Goal: Task Accomplishment & Management: Manage account settings

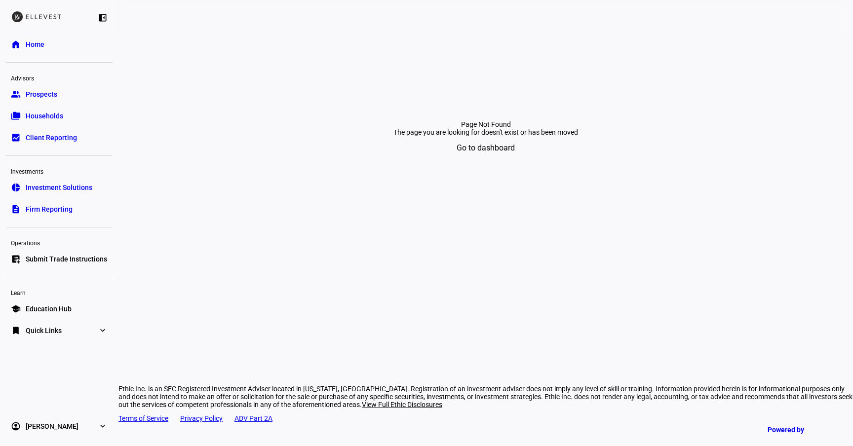
click at [64, 122] on link "folder_copy Households" at bounding box center [59, 116] width 107 height 20
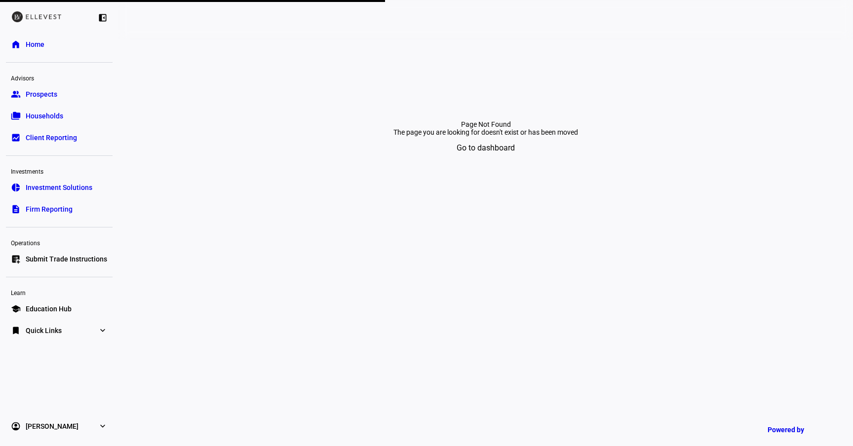
click at [44, 108] on link "folder_copy Households" at bounding box center [59, 116] width 107 height 20
click at [515, 160] on span at bounding box center [486, 148] width 86 height 24
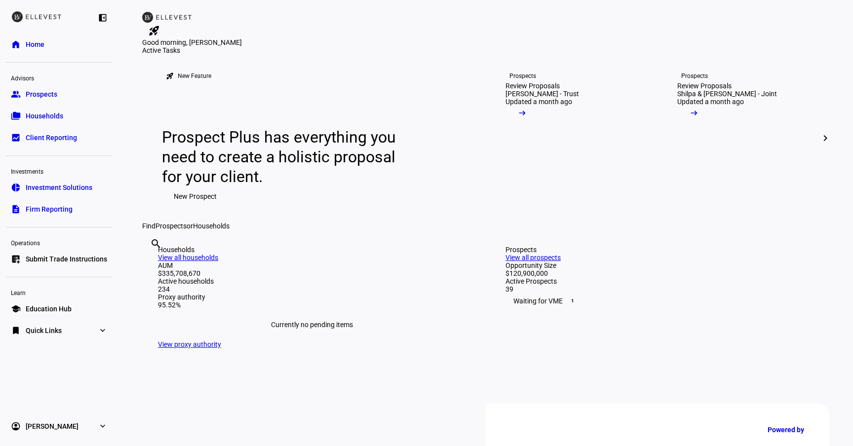
click at [19, 117] on eth-mat-symbol "folder_copy" at bounding box center [16, 116] width 10 height 10
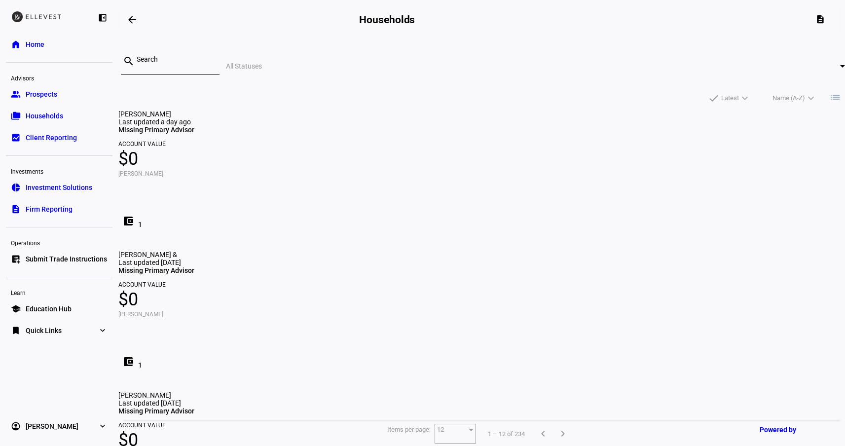
click at [212, 60] on input at bounding box center [174, 59] width 75 height 8
click at [418, 54] on div "search All Statuses" at bounding box center [481, 65] width 727 height 37
click at [840, 67] on div at bounding box center [842, 66] width 5 height 2
click at [370, 70] on div at bounding box center [422, 223] width 845 height 446
click at [132, 19] on mat-icon "arrow_backwards" at bounding box center [132, 20] width 12 height 12
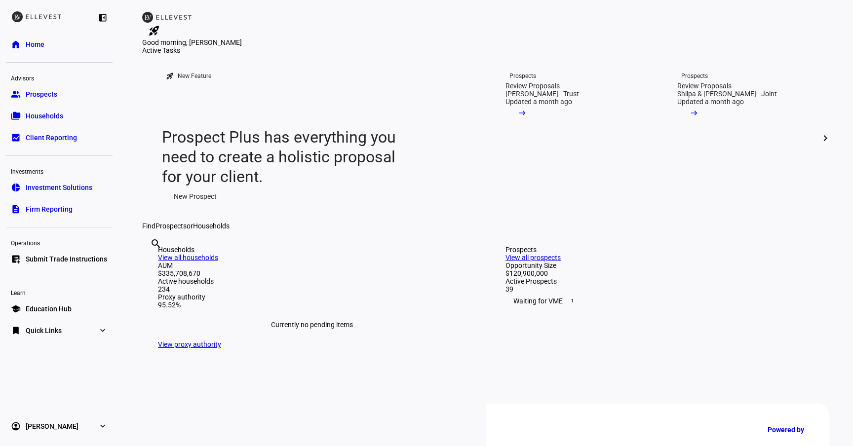
click at [55, 127] on ul "group Prospects folder_copy Households bid_landscape Client Reporting" at bounding box center [59, 115] width 107 height 63
click at [55, 119] on span "Households" at bounding box center [44, 116] width 37 height 10
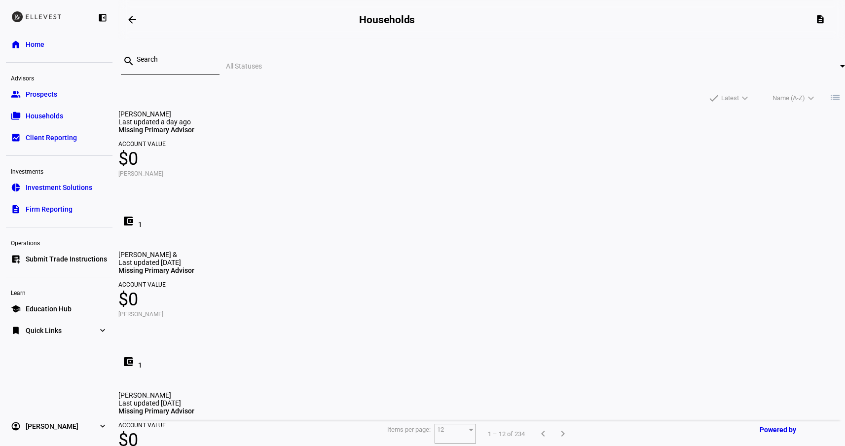
click at [212, 60] on input at bounding box center [174, 59] width 75 height 8
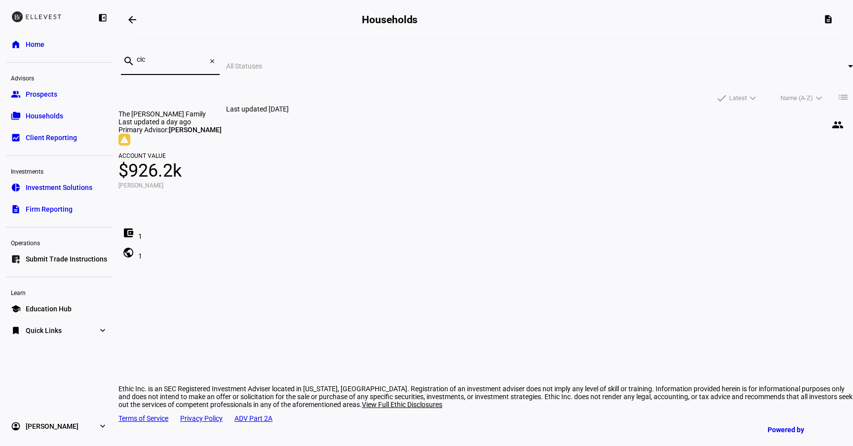
type input "cic"
click at [294, 148] on mat-card "The [PERSON_NAME] Family people Last updated a day ago Primary Advisor: [PERSON…" at bounding box center [485, 186] width 734 height 152
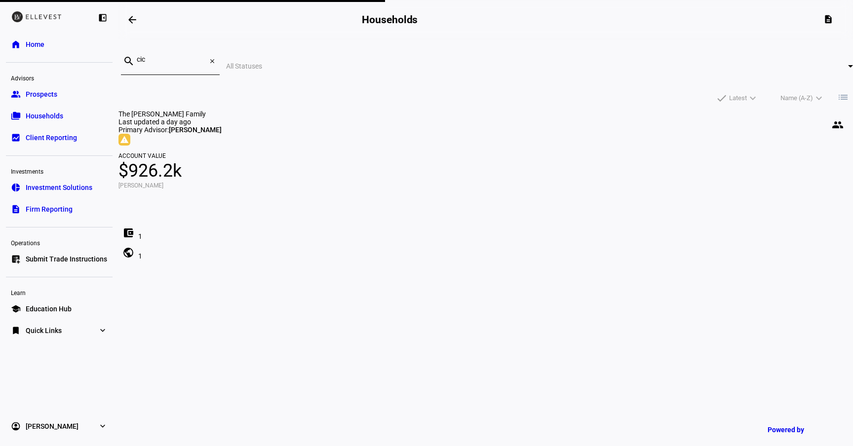
click at [206, 110] on span "The [PERSON_NAME] Family" at bounding box center [161, 114] width 87 height 8
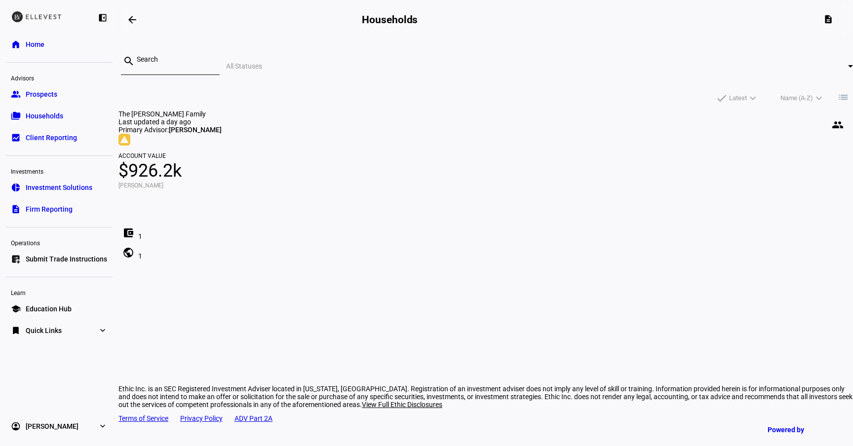
click at [222, 131] on span "[PERSON_NAME]" at bounding box center [195, 130] width 53 height 8
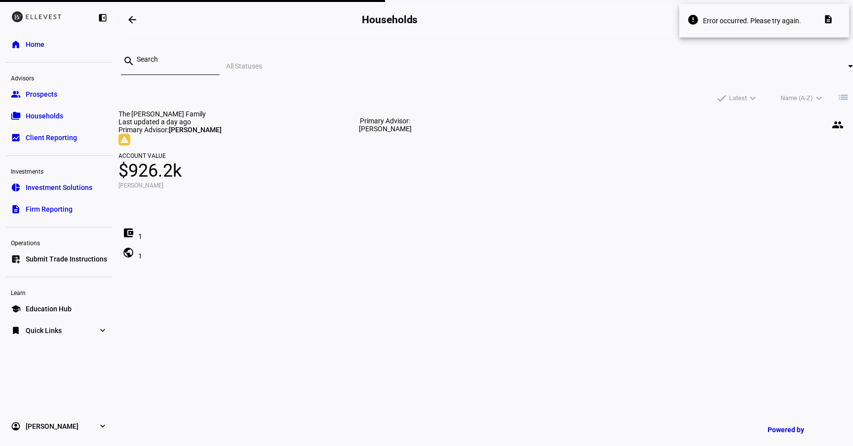
click at [831, 119] on mat-icon "people" at bounding box center [837, 125] width 12 height 12
click at [75, 103] on link "group Prospects" at bounding box center [59, 94] width 107 height 20
click at [140, 15] on span at bounding box center [132, 20] width 24 height 24
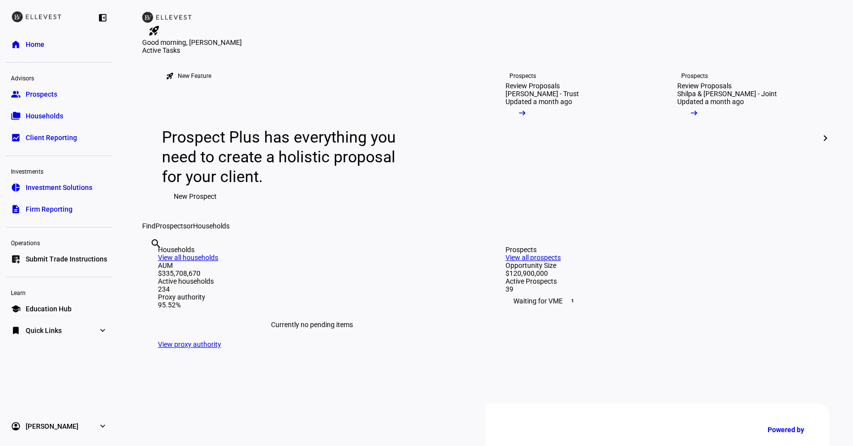
click at [29, 109] on link "folder_copy Households" at bounding box center [59, 116] width 107 height 20
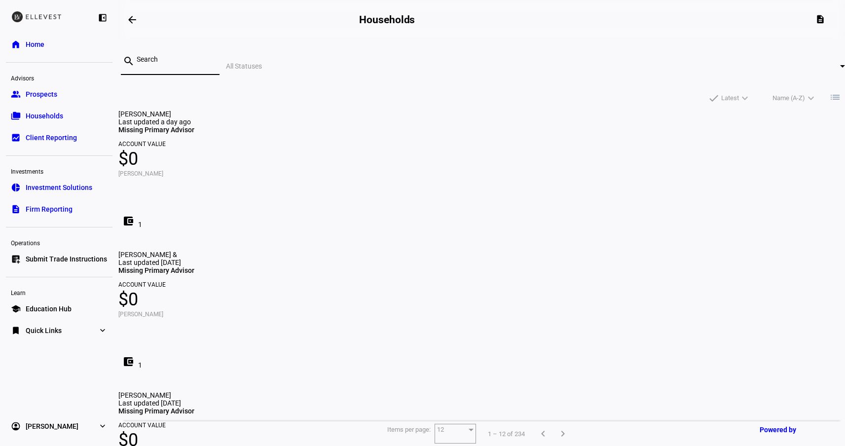
click at [212, 55] on input at bounding box center [174, 59] width 75 height 8
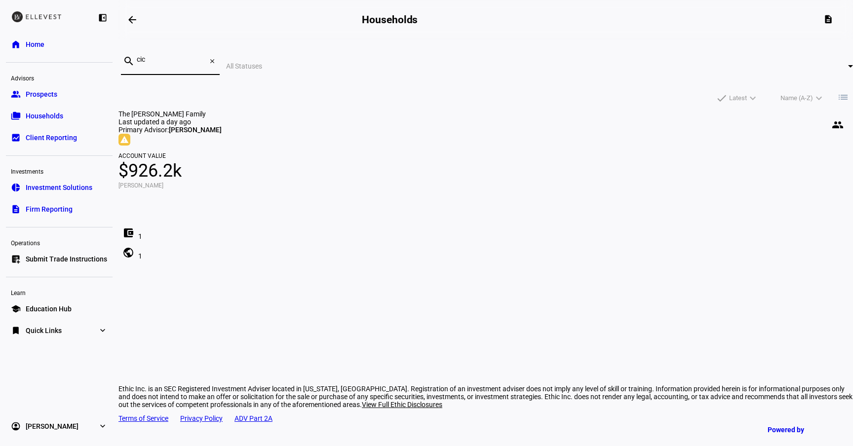
type input "cic"
click at [327, 159] on span "Account Value" at bounding box center [485, 156] width 734 height 6
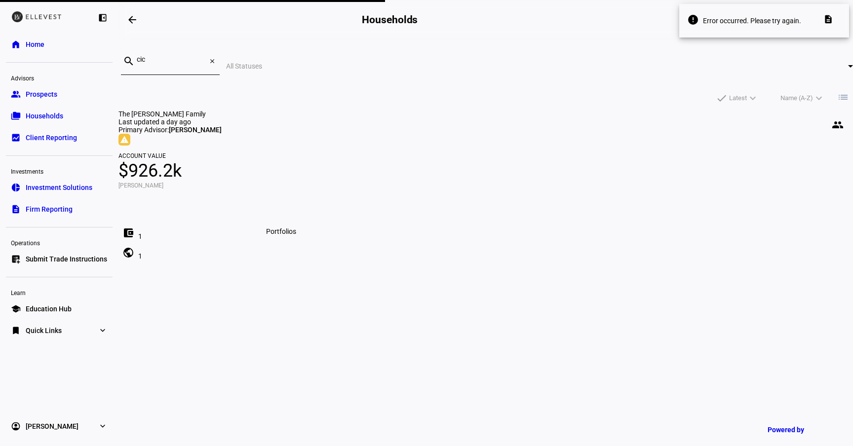
click at [134, 253] on mat-icon "public" at bounding box center [128, 253] width 12 height 12
click at [293, 125] on div "Last updated a day ago" at bounding box center [485, 122] width 734 height 8
click at [127, 15] on span at bounding box center [132, 20] width 24 height 24
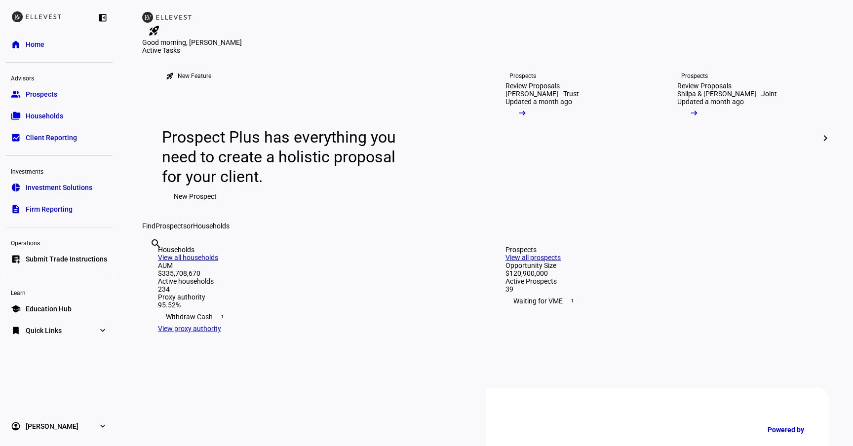
click at [57, 110] on link "folder_copy Households" at bounding box center [59, 116] width 107 height 20
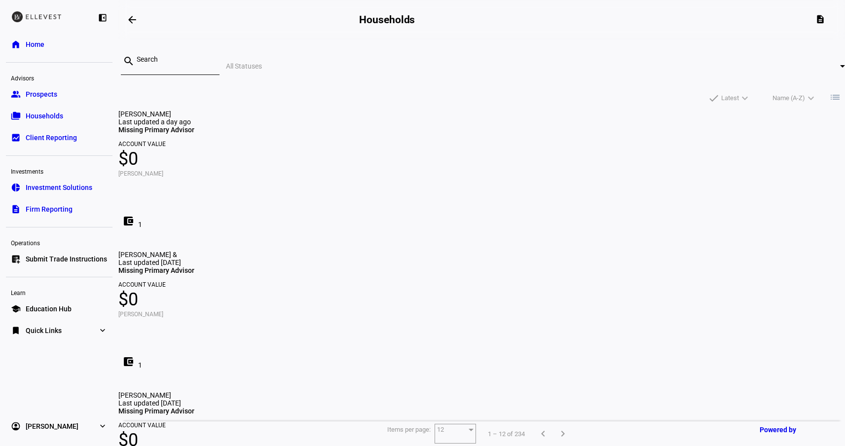
click at [212, 63] on input at bounding box center [174, 59] width 75 height 8
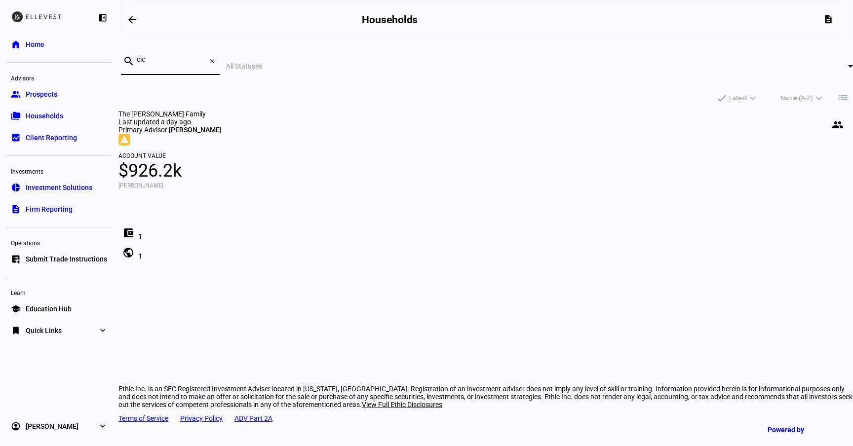
type input "cic"
click at [222, 130] on span "[PERSON_NAME]" at bounding box center [195, 130] width 53 height 8
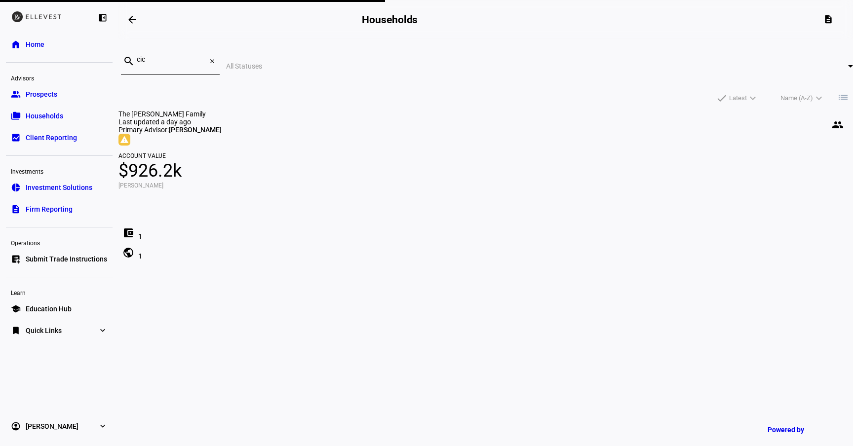
drag, startPoint x: 289, startPoint y: 108, endPoint x: 300, endPoint y: 134, distance: 27.9
click at [222, 134] on span "[PERSON_NAME]" at bounding box center [195, 130] width 53 height 8
click at [287, 121] on div "Last updated a day ago" at bounding box center [485, 122] width 734 height 8
click at [704, 20] on span "Error occurred. Please try again." at bounding box center [769, 20] width 132 height 9
drag, startPoint x: 704, startPoint y: 20, endPoint x: 821, endPoint y: 19, distance: 116.9
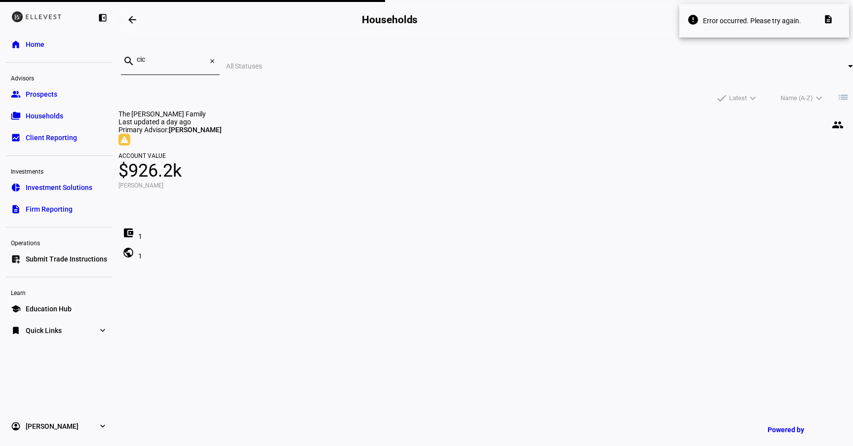
click at [821, 19] on span "Error occurred. Please try again." at bounding box center [769, 20] width 132 height 9
copy span "Error occurred. Please try again."
click at [27, 14] on div at bounding box center [36, 16] width 49 height 11
click at [38, 23] on div "left_panel_close" at bounding box center [59, 17] width 107 height 20
click at [30, 47] on span "Home" at bounding box center [35, 44] width 19 height 10
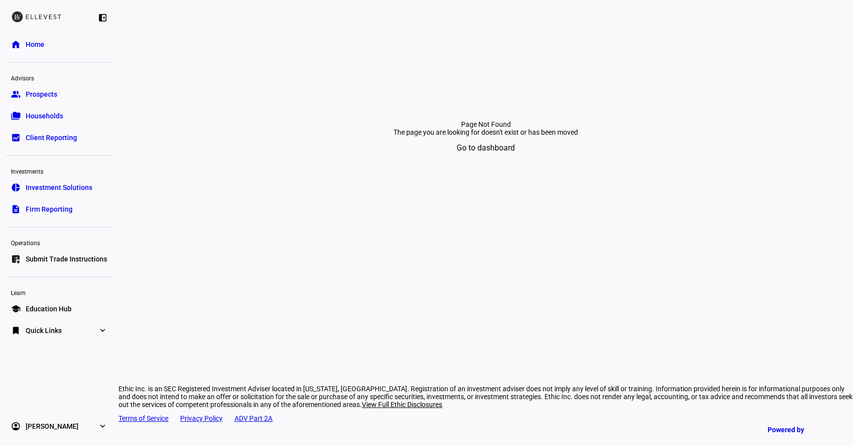
click at [77, 119] on link "folder_copy Households" at bounding box center [59, 116] width 107 height 20
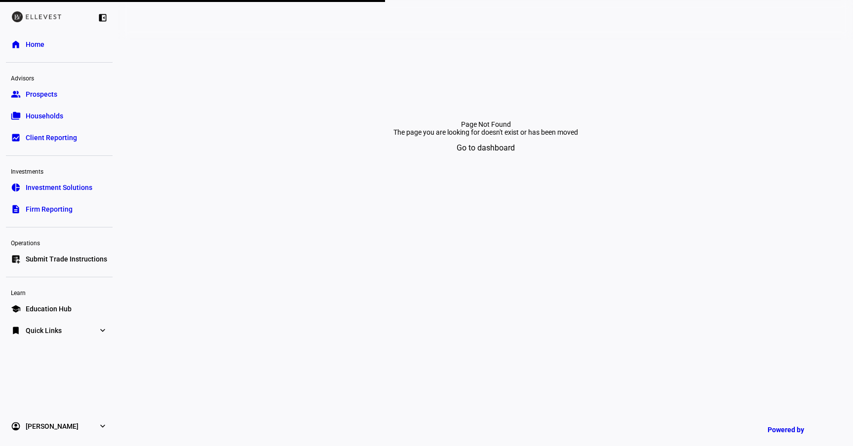
click at [103, 331] on eth-mat-symbol "expand_more" at bounding box center [103, 331] width 10 height 10
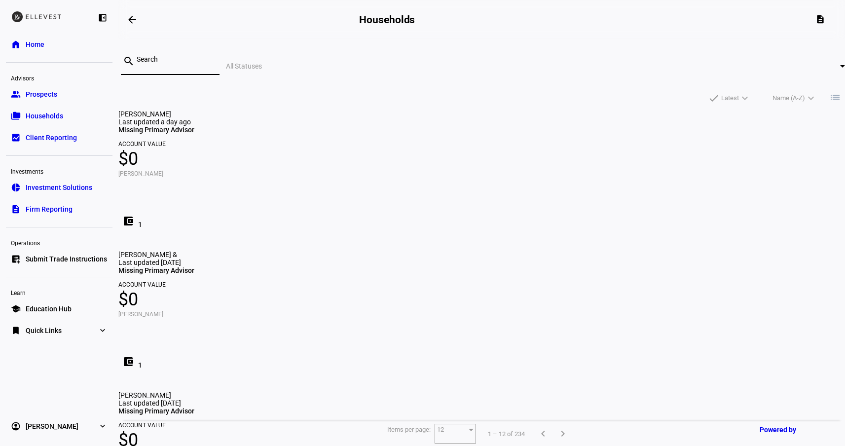
click at [212, 63] on input at bounding box center [174, 59] width 75 height 8
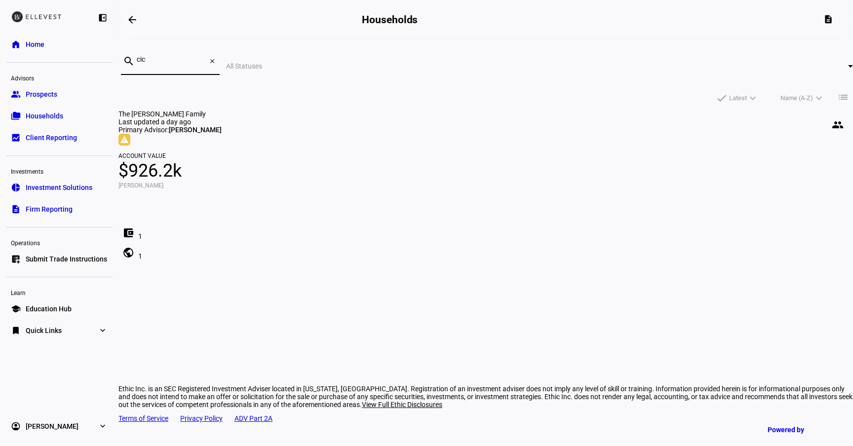
type input "cic"
click at [267, 139] on div "warning The [PERSON_NAME] Family 4879 Trading Halted by Advisor" at bounding box center [485, 140] width 734 height 12
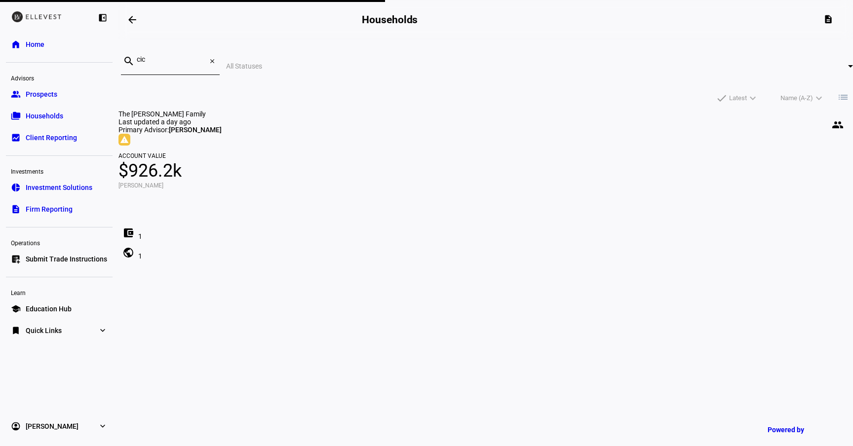
click at [727, 123] on div "The [PERSON_NAME] Family people Last updated a day ago Primary Advisor: [PERSON…" at bounding box center [485, 196] width 734 height 172
click at [216, 59] on mat-icon "close" at bounding box center [212, 61] width 7 height 7
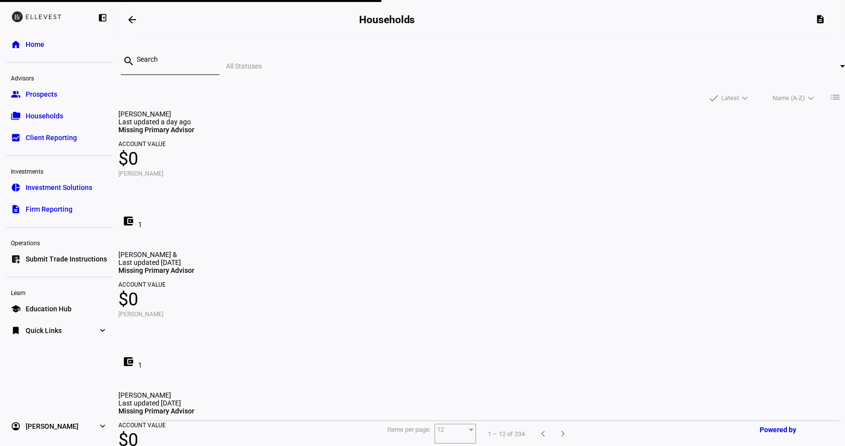
click at [263, 168] on span "$0" at bounding box center [481, 159] width 727 height 24
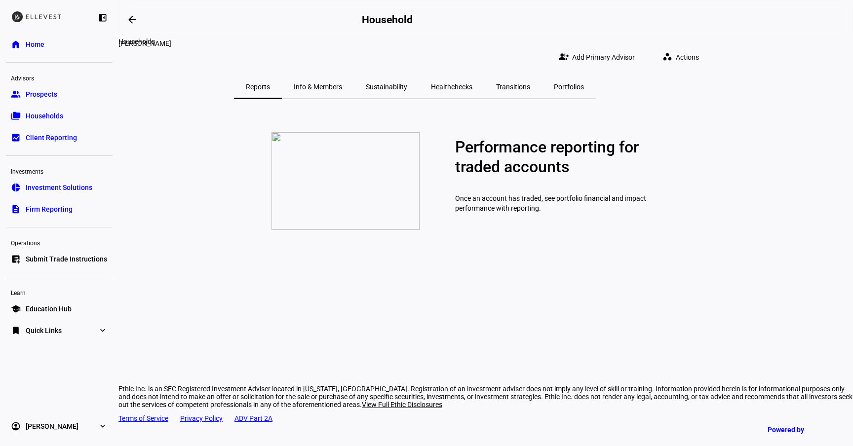
click at [132, 18] on mat-icon "arrow_backwards" at bounding box center [132, 20] width 12 height 12
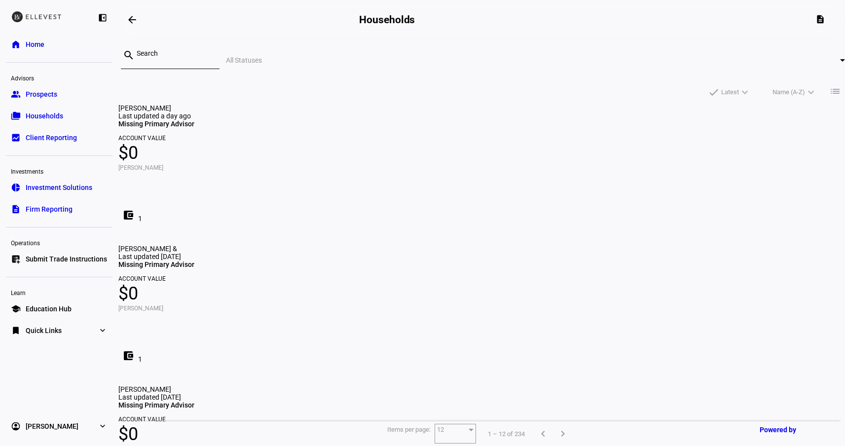
scroll to position [6, 0]
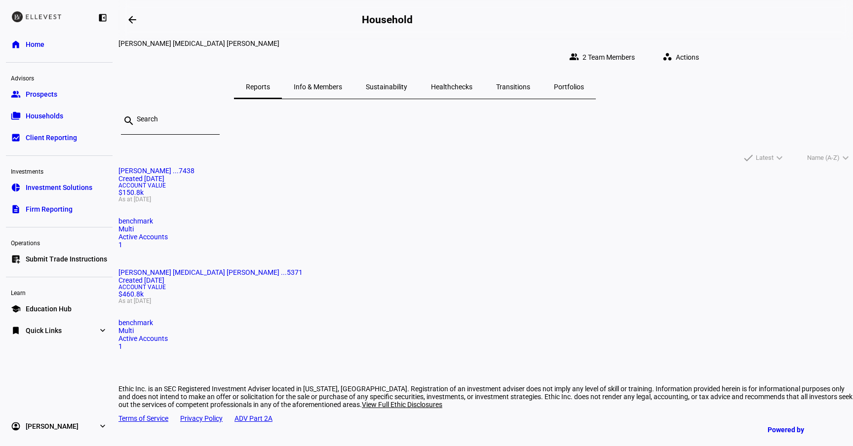
click at [299, 183] on mat-card-title "[PERSON_NAME] ...7438 Created [DATE]" at bounding box center [485, 175] width 734 height 16
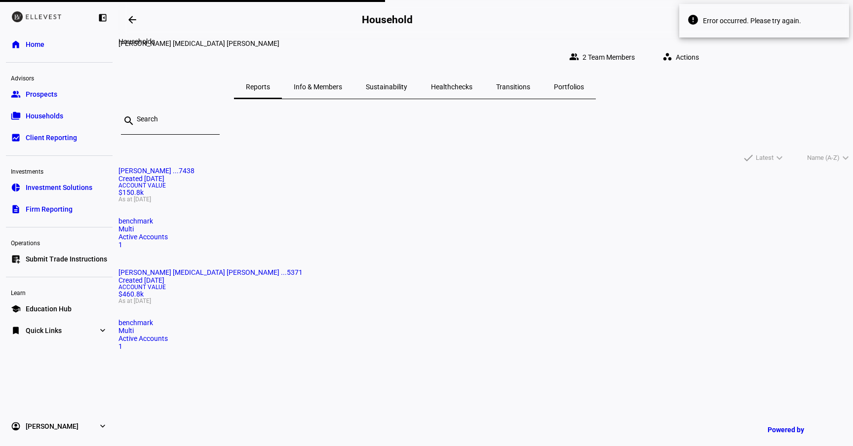
click at [132, 20] on mat-icon "arrow_backwards" at bounding box center [132, 20] width 12 height 12
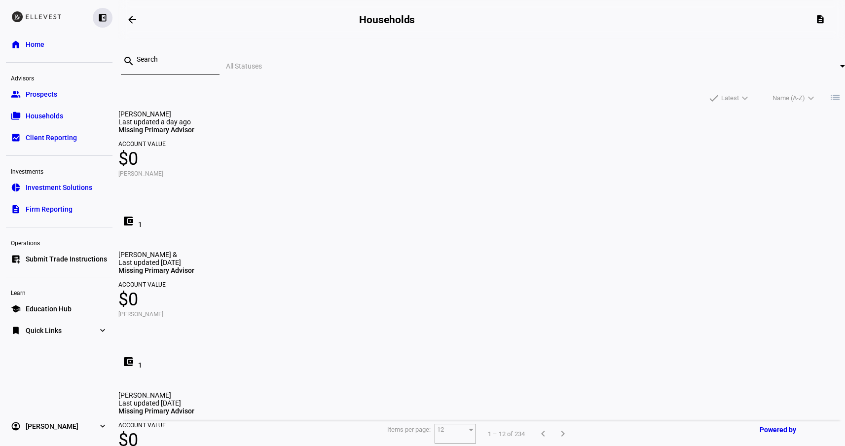
click at [102, 16] on eth-mat-symbol "left_panel_close" at bounding box center [103, 18] width 10 height 10
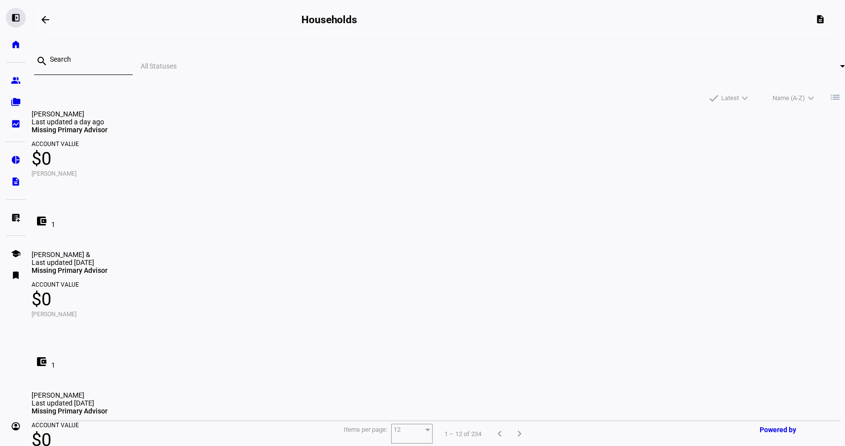
click at [16, 16] on eth-mat-symbol "left_panel_open" at bounding box center [16, 18] width 10 height 10
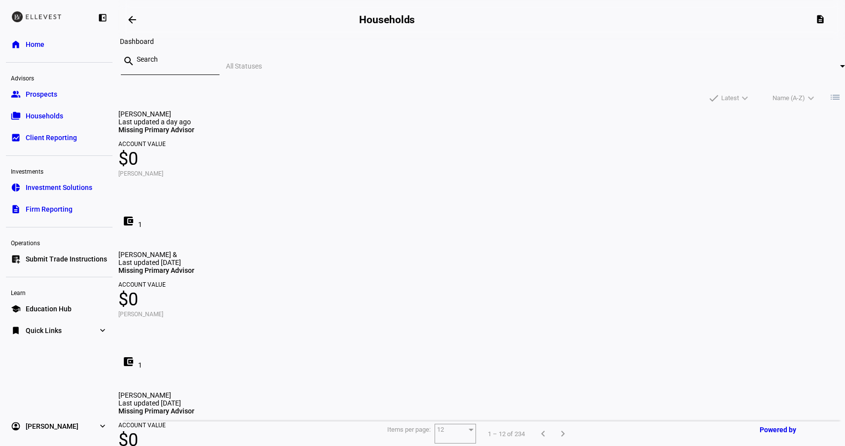
click at [134, 26] on span at bounding box center [132, 20] width 24 height 24
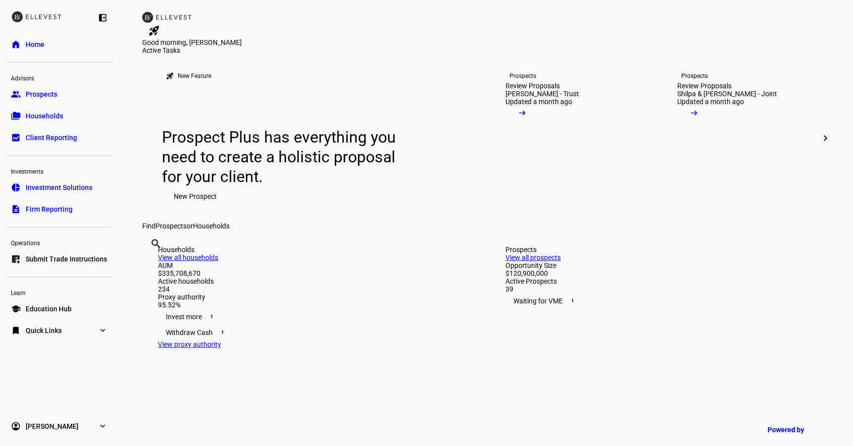
click at [50, 121] on link "folder_copy Households" at bounding box center [59, 116] width 107 height 20
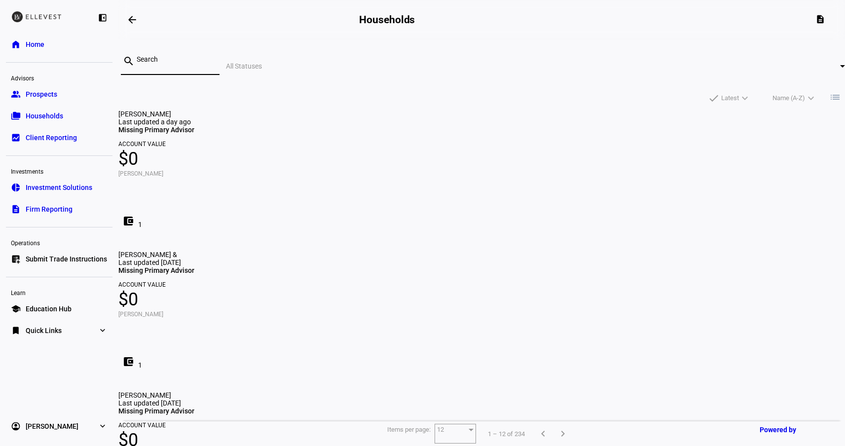
click at [212, 63] on input at bounding box center [174, 59] width 75 height 8
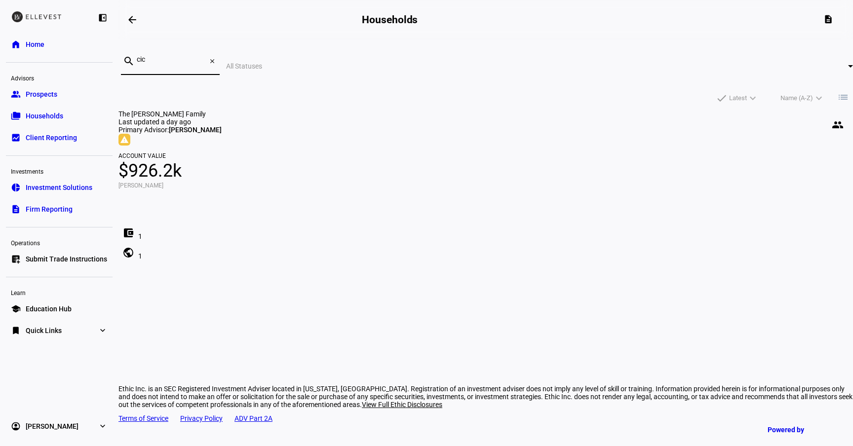
type input "cic"
click at [222, 134] on span "[PERSON_NAME]" at bounding box center [195, 130] width 53 height 8
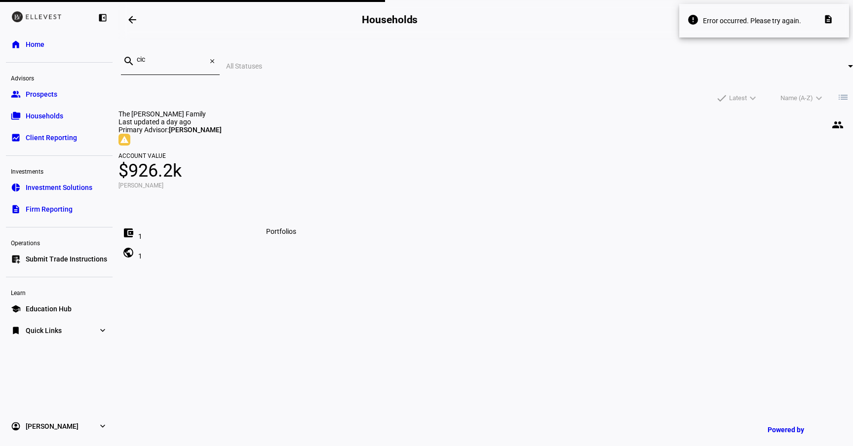
click at [140, 260] on span at bounding box center [128, 253] width 24 height 24
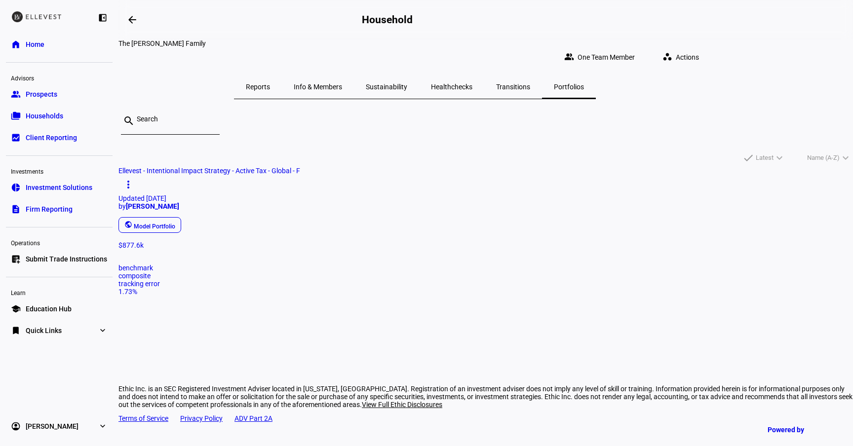
click at [530, 83] on span "Transitions" at bounding box center [513, 86] width 34 height 7
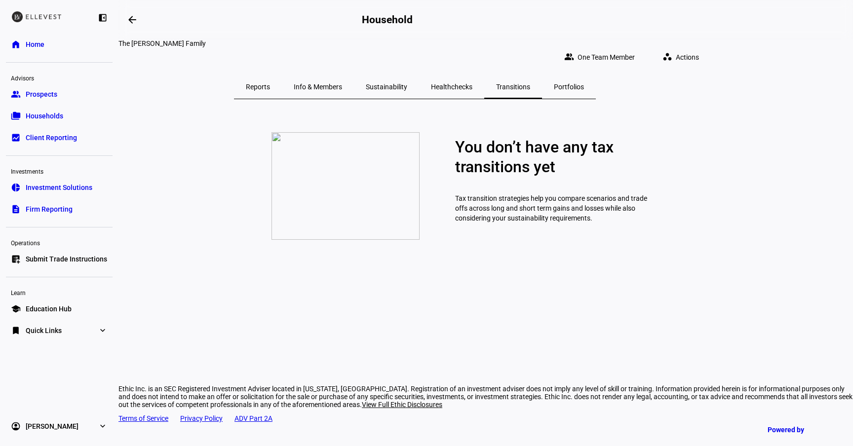
click at [584, 85] on span "Portfolios" at bounding box center [569, 87] width 30 height 24
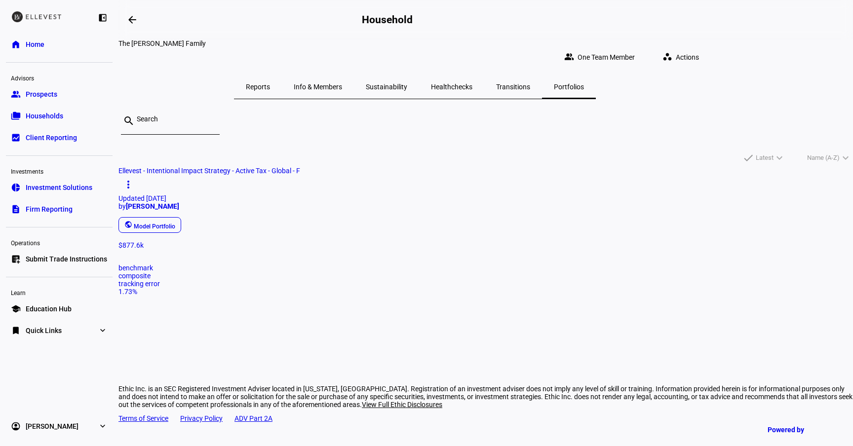
click at [309, 203] on span "Ellevest - Intentional Impact Strategy - Active Tax - Global - F more_vert Upda…" at bounding box center [485, 204] width 734 height 74
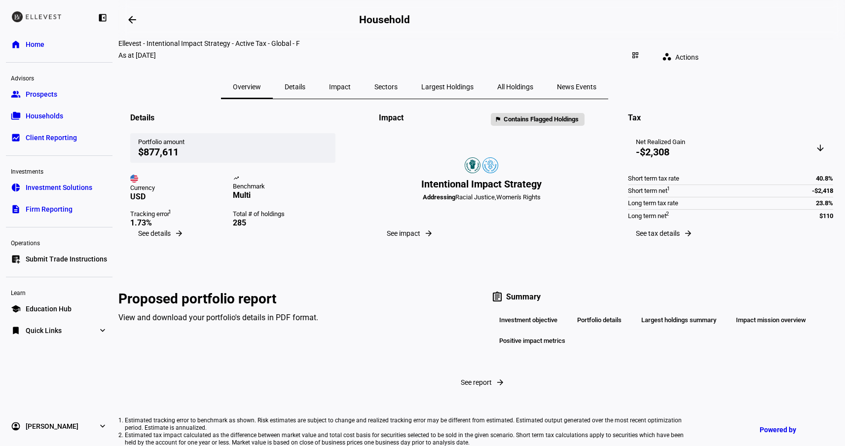
click at [533, 83] on span "All Holdings" at bounding box center [515, 87] width 36 height 24
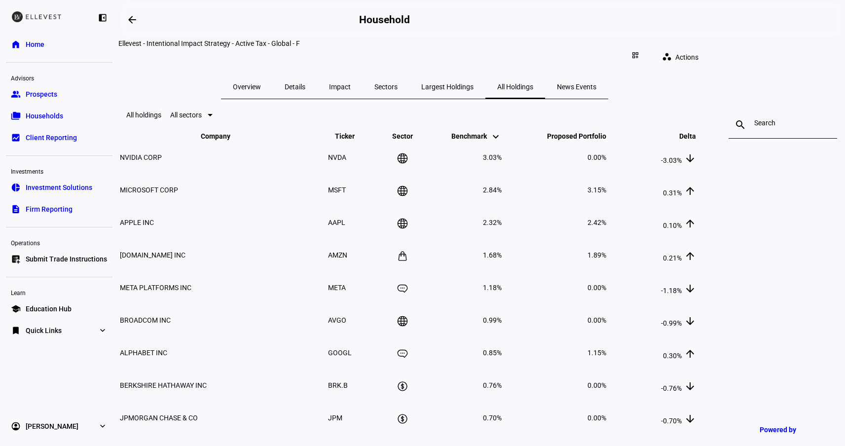
click at [474, 83] on span "Largest Holdings" at bounding box center [447, 86] width 52 height 7
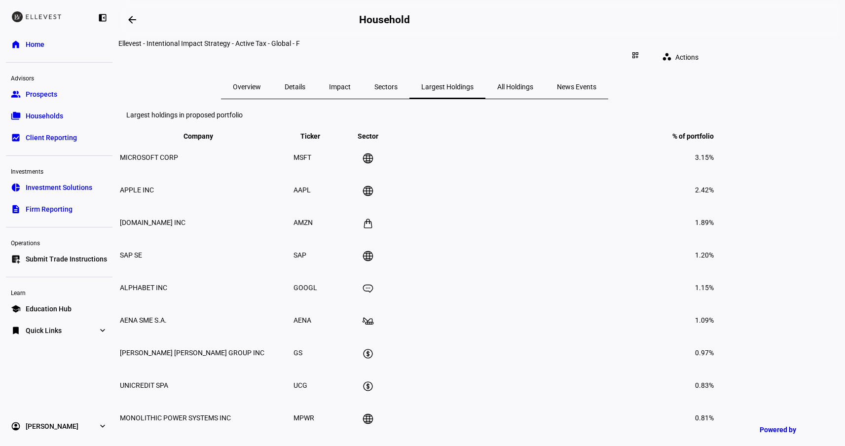
click at [363, 82] on div "Impact" at bounding box center [339, 87] width 45 height 24
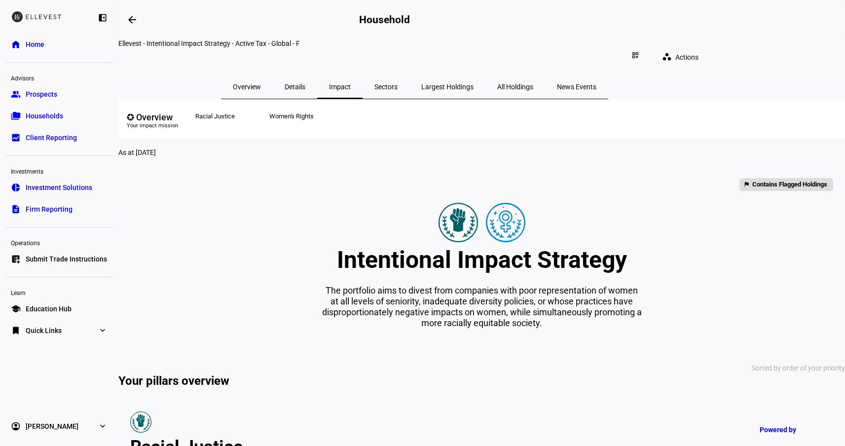
click at [305, 83] on span "Details" at bounding box center [295, 86] width 21 height 7
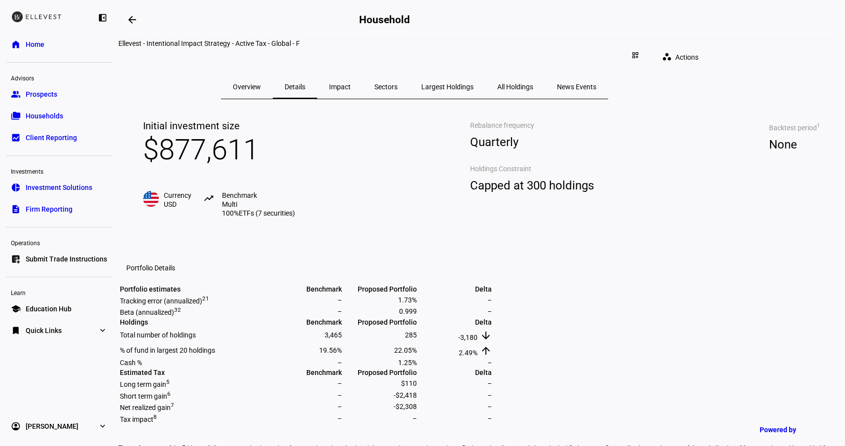
click at [261, 83] on span "Overview" at bounding box center [247, 86] width 28 height 7
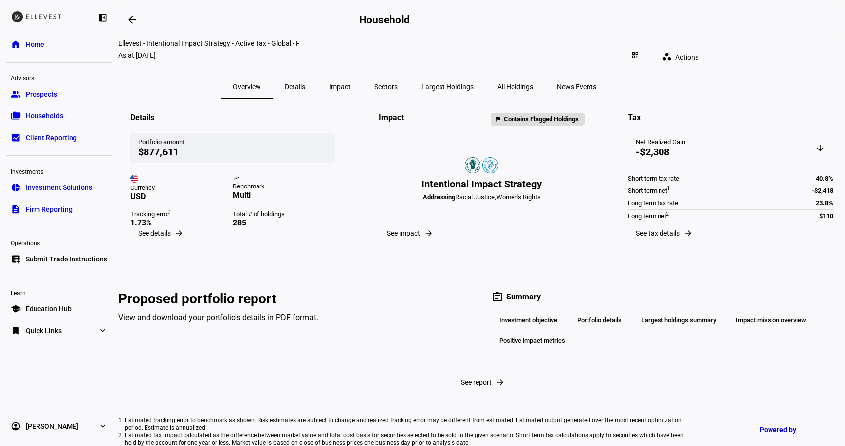
click at [48, 101] on link "group Prospects" at bounding box center [59, 94] width 107 height 20
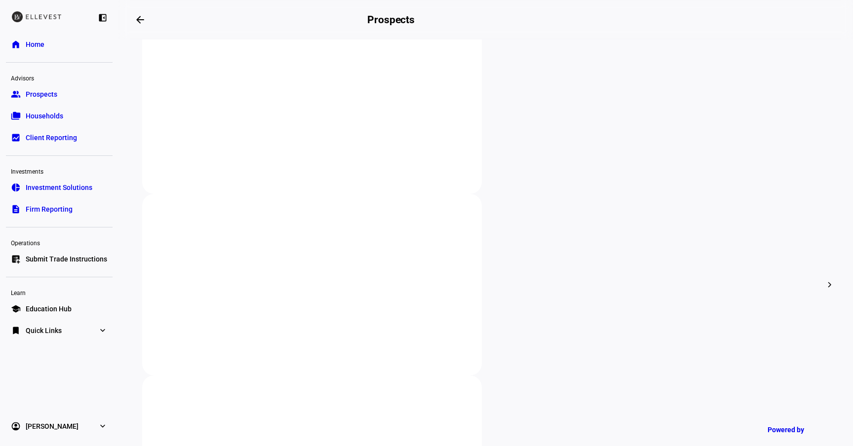
scroll to position [232, 0]
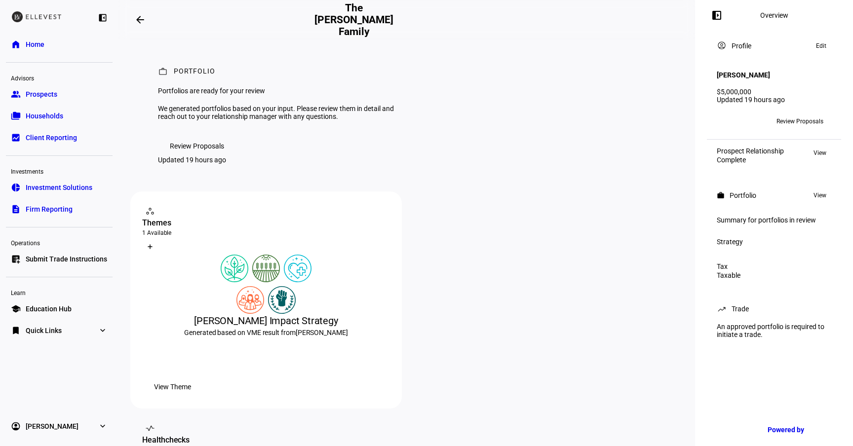
scroll to position [40, 0]
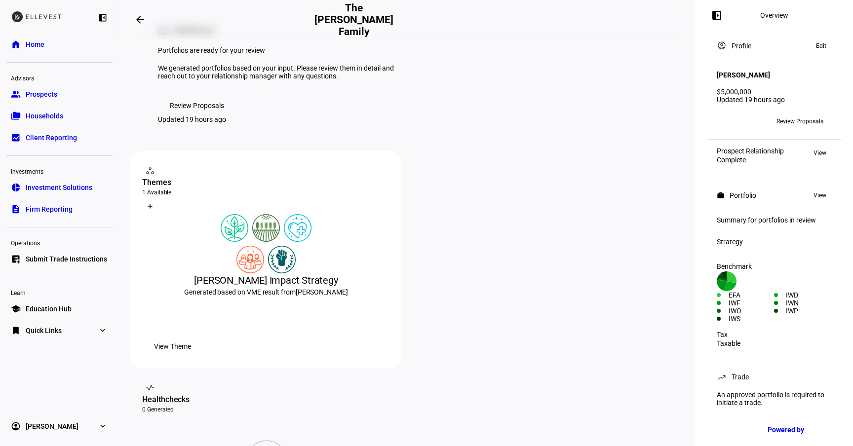
click at [211, 115] on span "Review Proposals" at bounding box center [197, 106] width 54 height 20
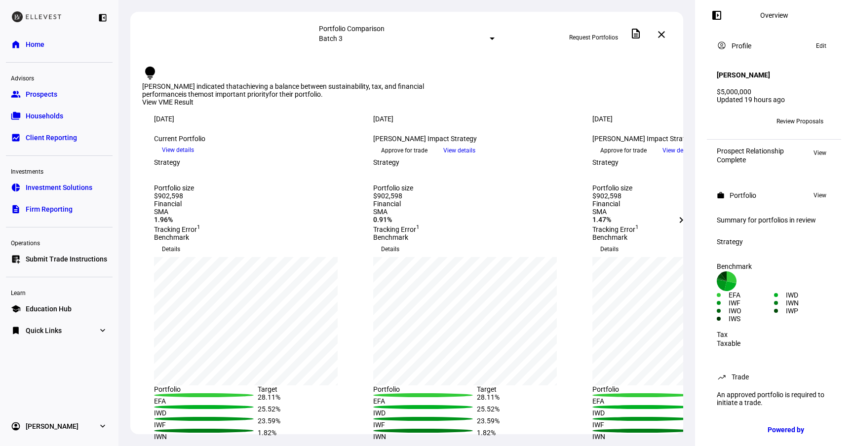
click at [680, 221] on mat-icon "chevron_right" at bounding box center [681, 220] width 12 height 12
click at [342, 35] on mat-select-trigger "Batch 3" at bounding box center [331, 39] width 24 height 8
click at [461, 62] on div "Batch 3 [DATE]" at bounding box center [482, 59] width 173 height 16
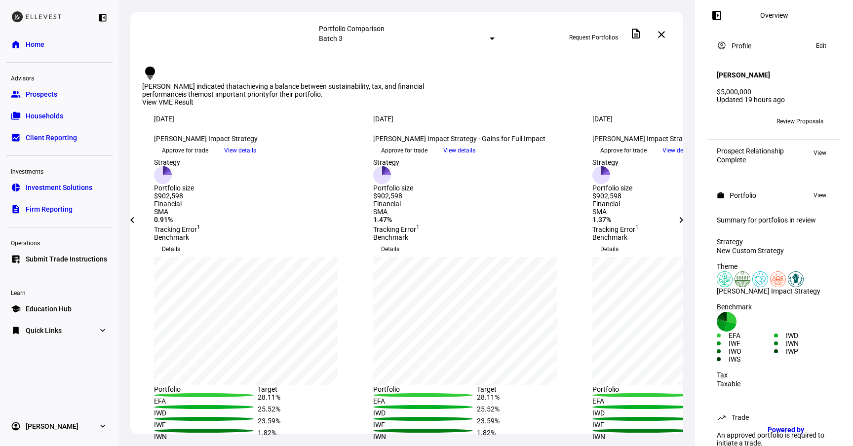
click at [412, 43] on div "Portfolio Comparison Batch 3 Request Portfolios description close" at bounding box center [406, 34] width 553 height 45
click at [342, 35] on mat-select-trigger "Batch 3" at bounding box center [331, 39] width 24 height 8
click at [410, 34] on div at bounding box center [426, 223] width 853 height 446
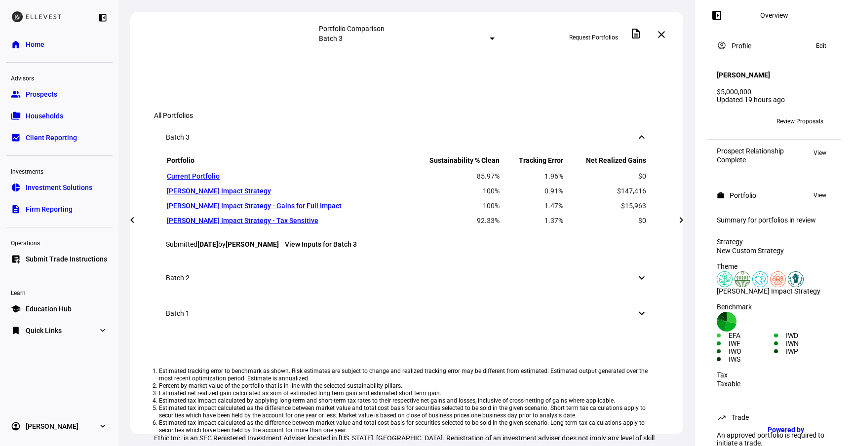
scroll to position [583, 0]
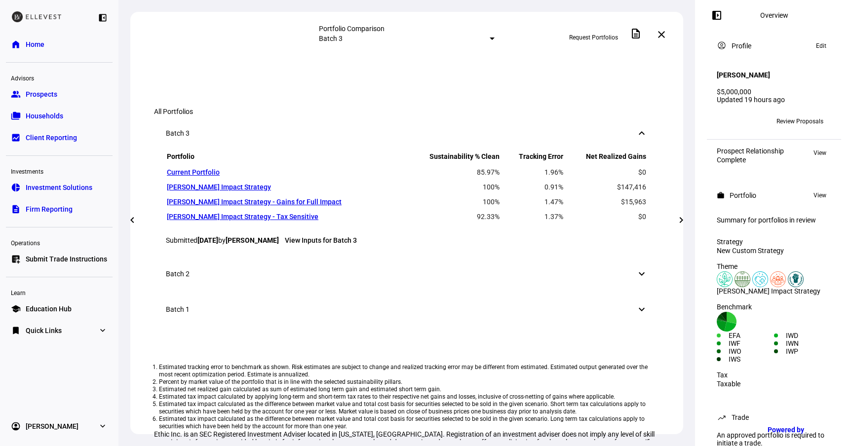
click at [683, 217] on mat-icon "chevron_right" at bounding box center [681, 220] width 12 height 12
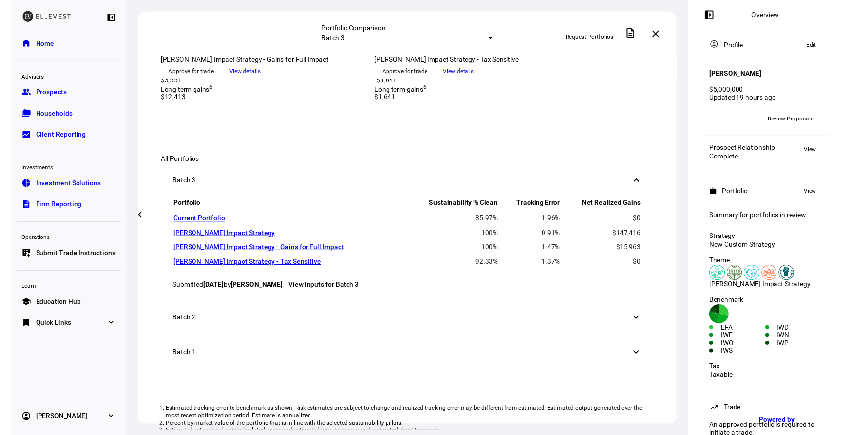
scroll to position [533, 0]
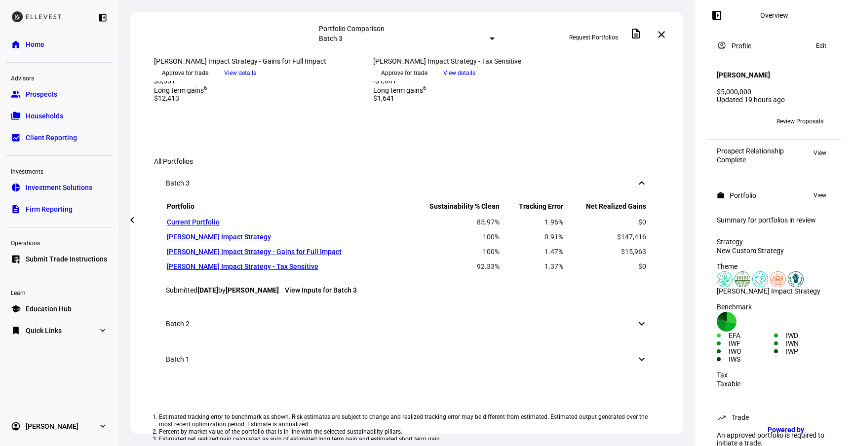
click at [133, 218] on mat-icon "chevron_left" at bounding box center [132, 220] width 12 height 12
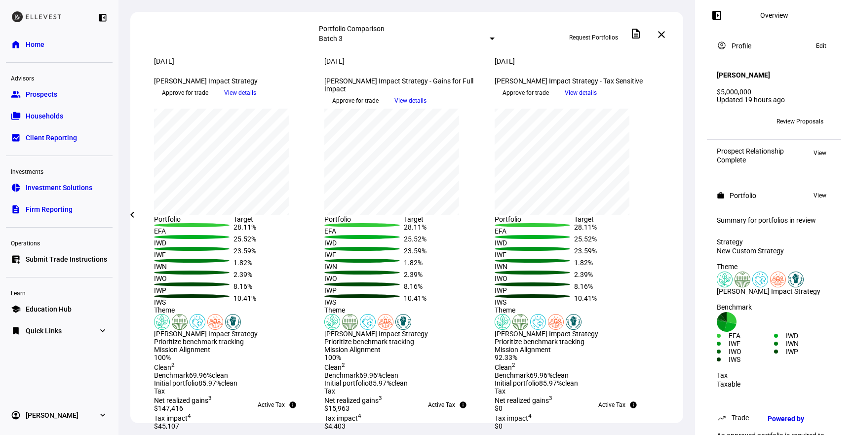
scroll to position [0, 0]
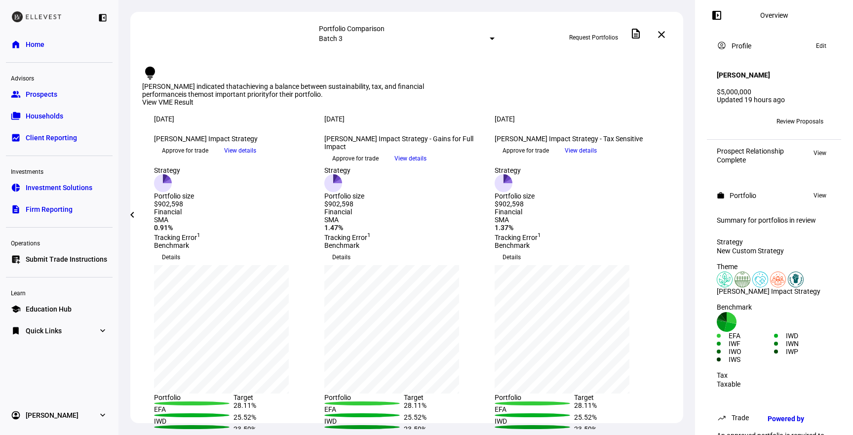
click at [664, 34] on mat-icon "close" at bounding box center [661, 35] width 12 height 12
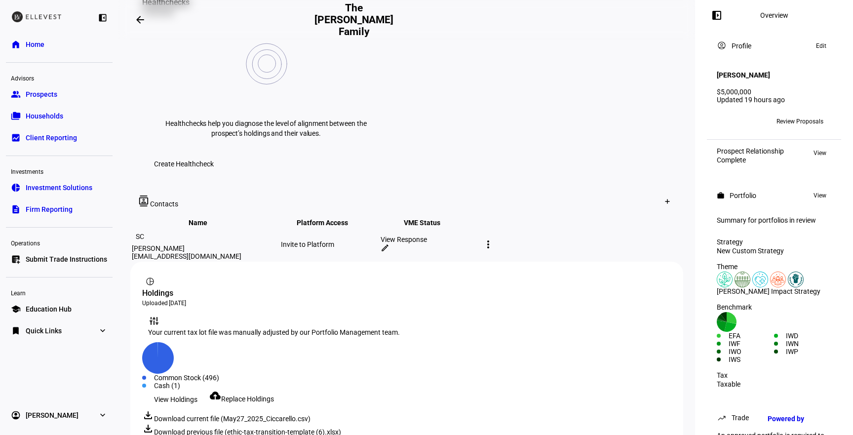
scroll to position [460, 0]
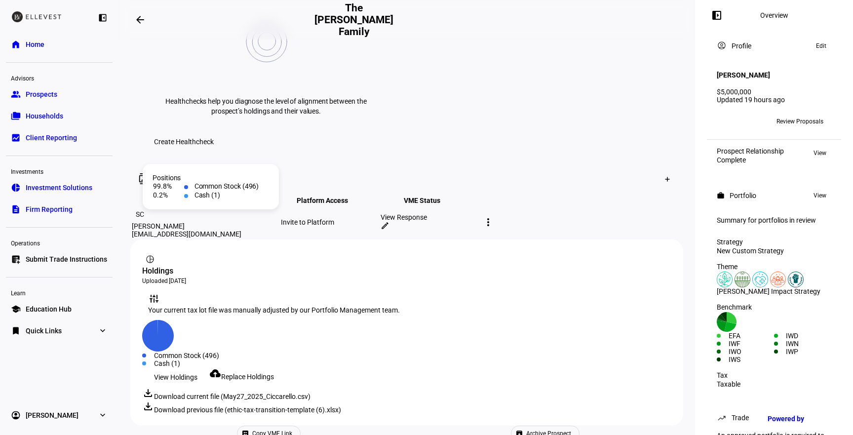
click at [208, 351] on div "Common Stock (496)" at bounding box center [412, 355] width 517 height 8
drag, startPoint x: 208, startPoint y: 219, endPoint x: 295, endPoint y: 240, distance: 89.4
click at [295, 320] on div "Created with Highcharts 9.1.2 Common Stock (496) Cash (1)" at bounding box center [406, 343] width 529 height 47
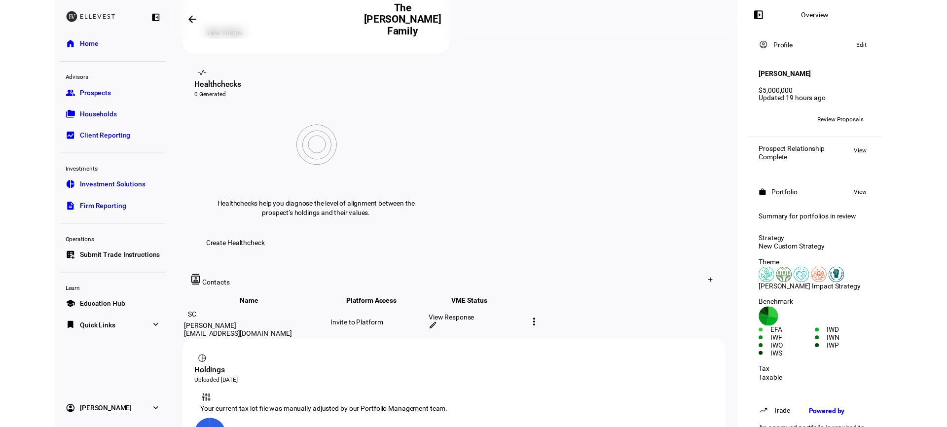
scroll to position [0, 0]
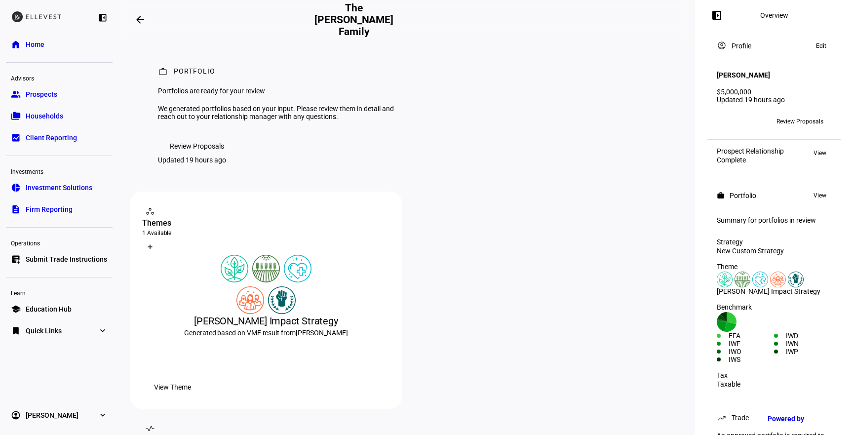
click at [39, 46] on span "Home" at bounding box center [35, 44] width 19 height 10
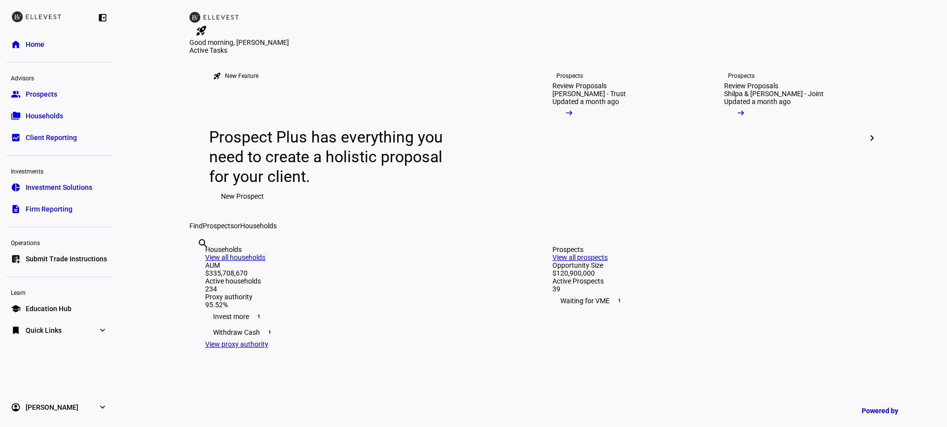
click at [53, 94] on span "Prospects" at bounding box center [42, 94] width 32 height 10
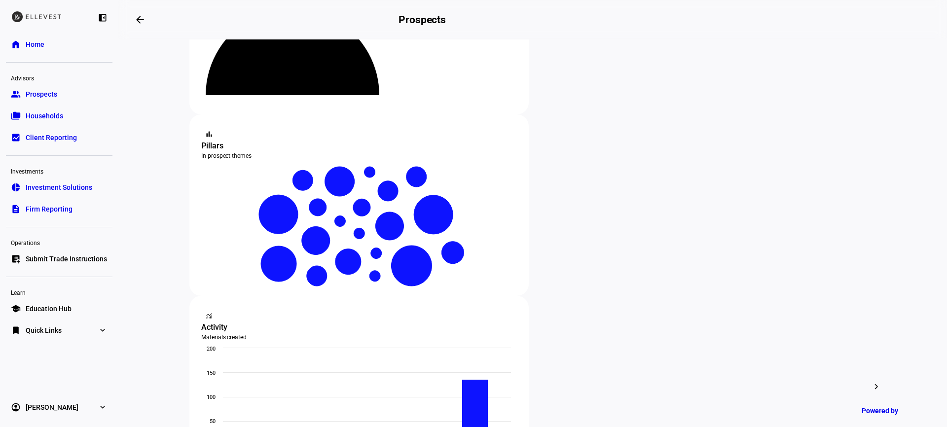
scroll to position [126, 0]
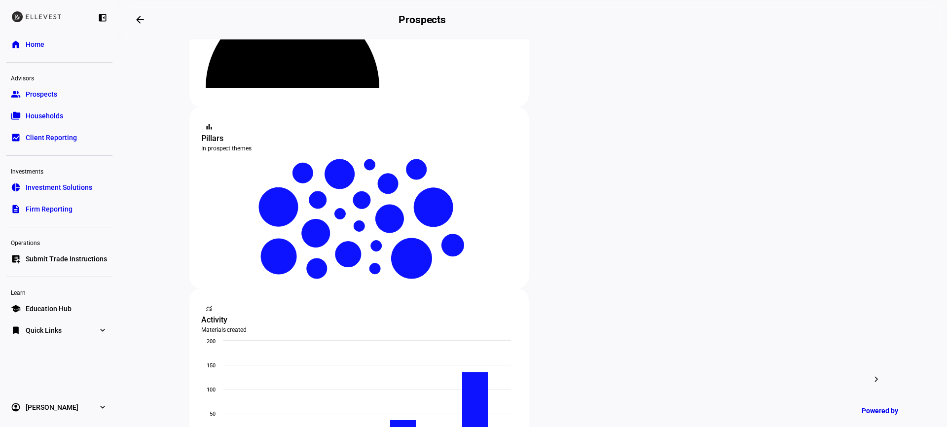
click at [83, 111] on link "folder_copy Households" at bounding box center [59, 116] width 107 height 20
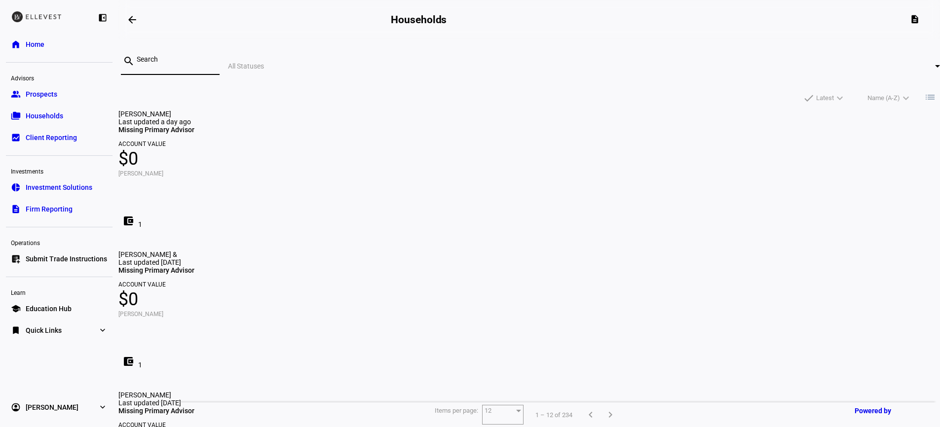
click at [212, 55] on input at bounding box center [174, 59] width 75 height 8
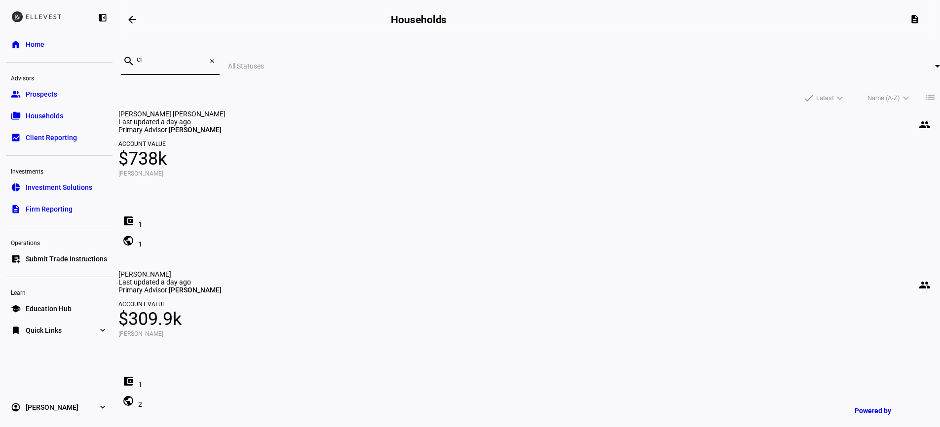
type input "c"
type input "s"
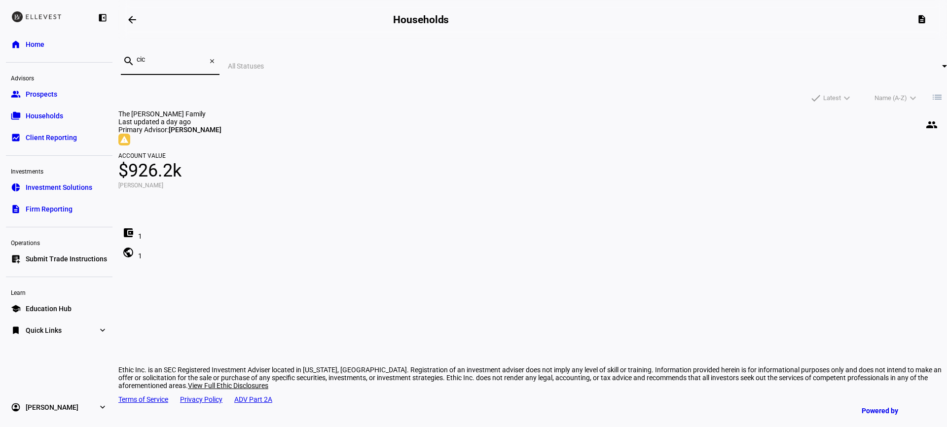
type input "cic"
click at [351, 146] on div "warning The [PERSON_NAME] Family 4879 Trading Halted by Advisor" at bounding box center [532, 140] width 829 height 12
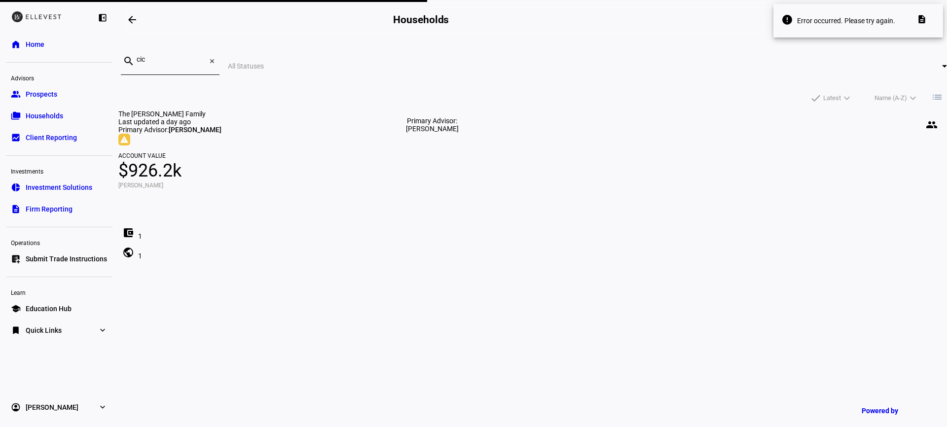
click at [852, 119] on mat-icon "people" at bounding box center [932, 125] width 12 height 12
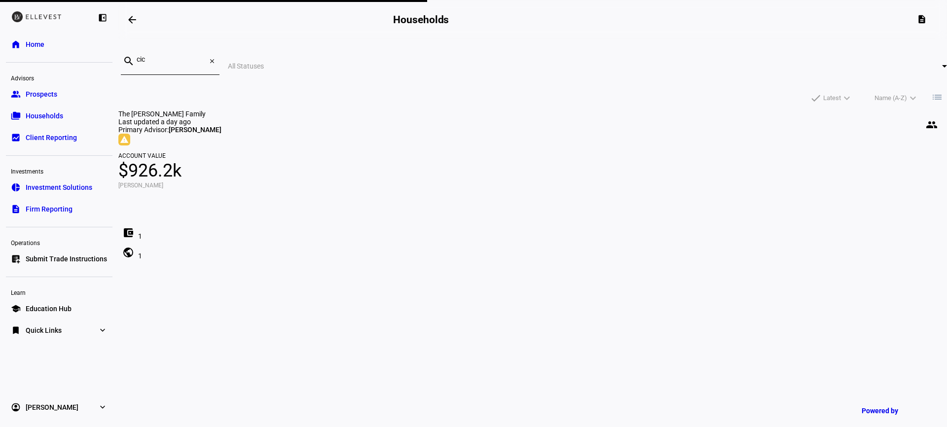
click at [207, 63] on input "cic" at bounding box center [172, 59] width 70 height 8
click at [216, 63] on mat-icon "close" at bounding box center [212, 61] width 7 height 7
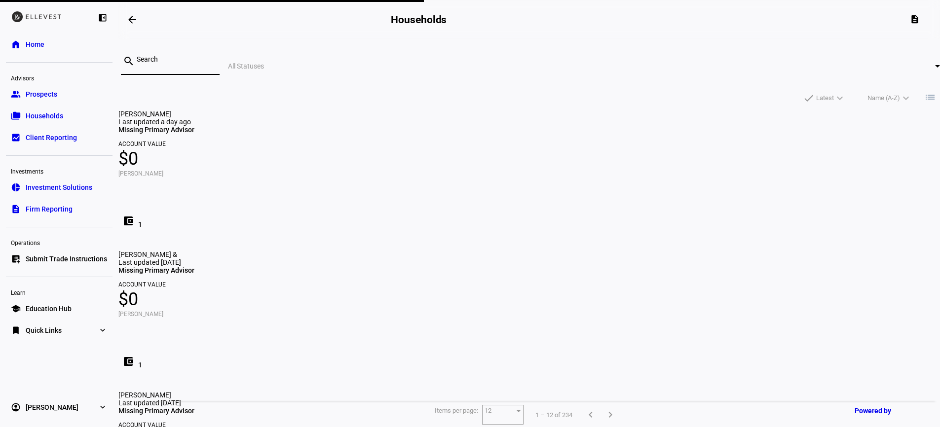
click at [77, 103] on link "group Prospects" at bounding box center [59, 94] width 107 height 20
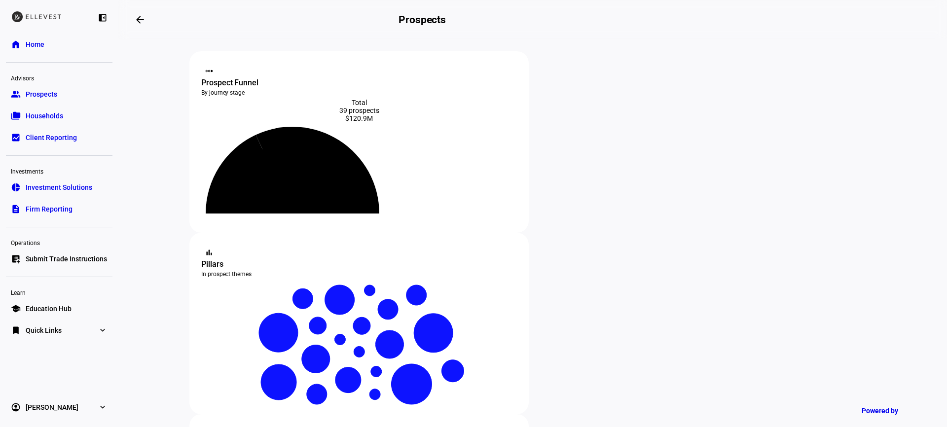
scroll to position [38, 0]
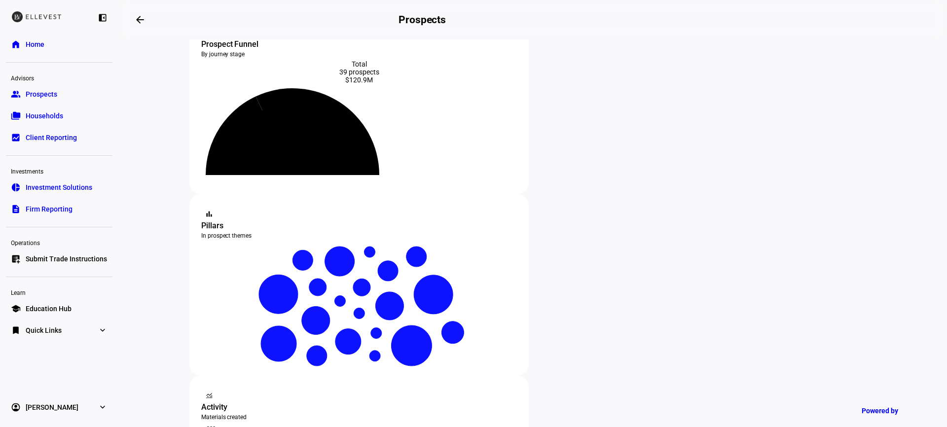
type input "c"
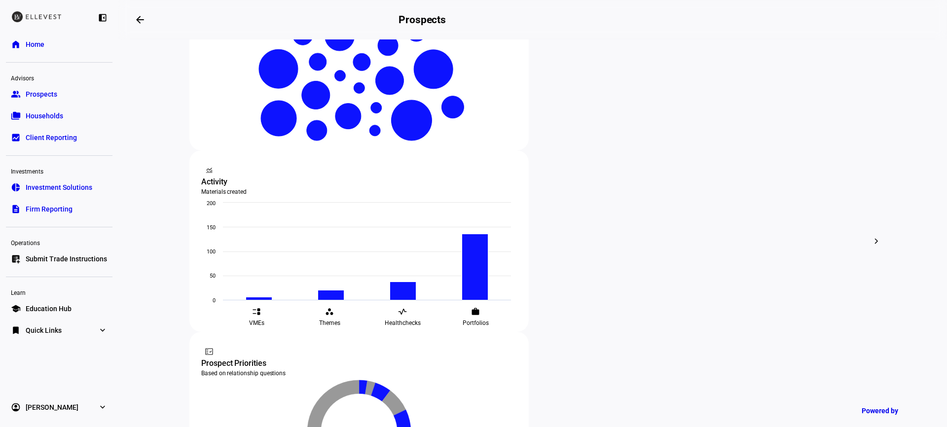
scroll to position [269, 0]
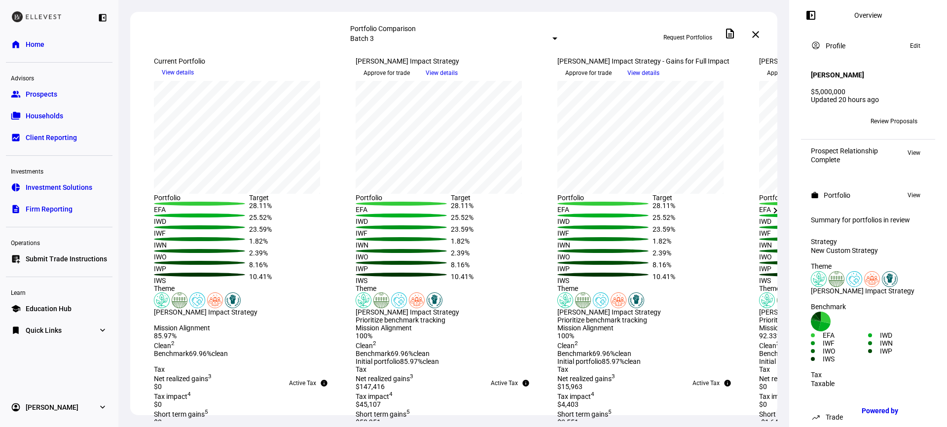
scroll to position [321, 0]
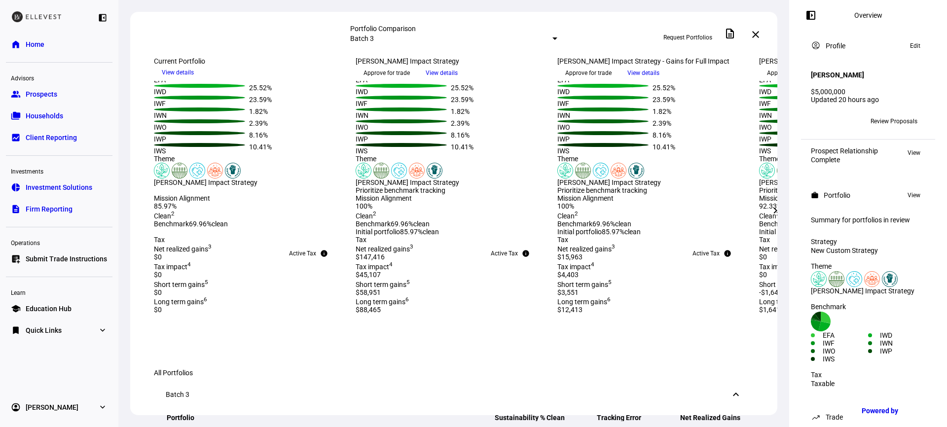
click at [773, 210] on mat-icon "chevron_right" at bounding box center [776, 211] width 12 height 12
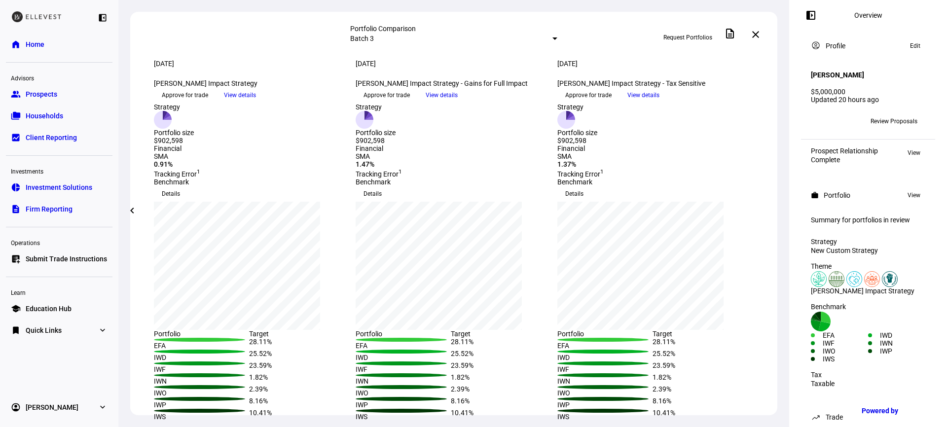
scroll to position [0, 0]
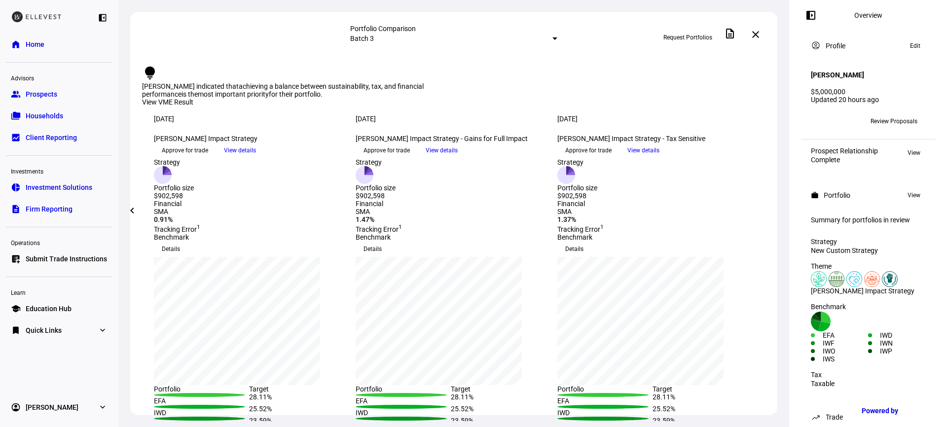
click at [369, 143] on div "[PERSON_NAME] Impact Strategy - Gains for Full Impact keyboard_arrow_down" at bounding box center [451, 139] width 190 height 8
drag, startPoint x: 369, startPoint y: 148, endPoint x: 453, endPoint y: 161, distance: 85.4
click at [453, 143] on div "[PERSON_NAME] Impact Strategy - Gains for Full Impact keyboard_arrow_down" at bounding box center [451, 139] width 190 height 8
copy div "[PERSON_NAME] Impact Strategy - Gains for Full Impact"
click at [410, 158] on span "Approve for trade" at bounding box center [387, 151] width 46 height 16
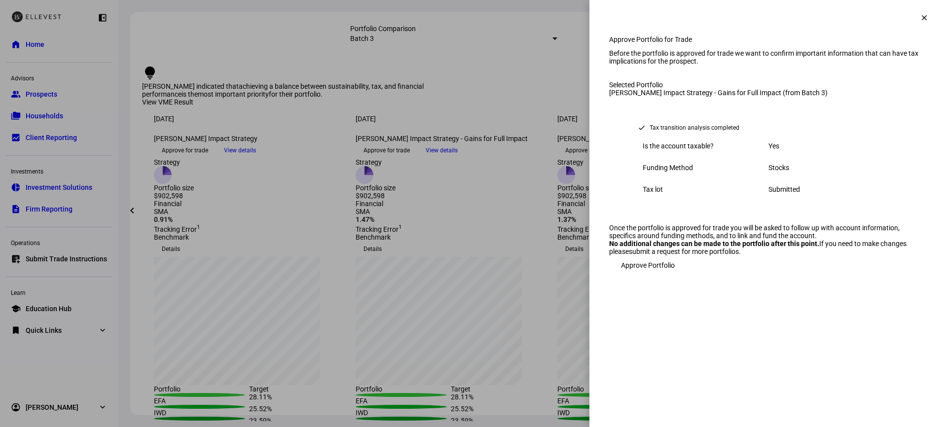
click at [652, 275] on span "Approve Portfolio" at bounding box center [648, 266] width 54 height 20
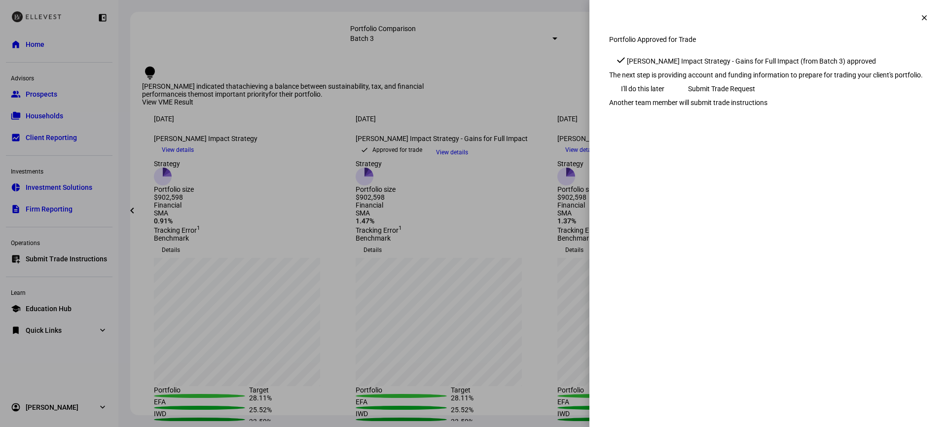
click at [755, 99] on span "Submit Trade Request" at bounding box center [721, 89] width 67 height 20
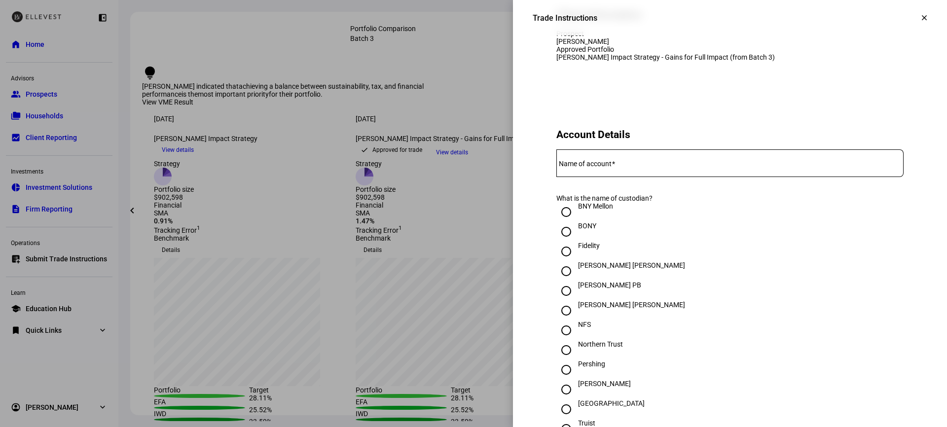
scroll to position [113, 0]
click at [623, 164] on input "Name of account" at bounding box center [730, 160] width 347 height 8
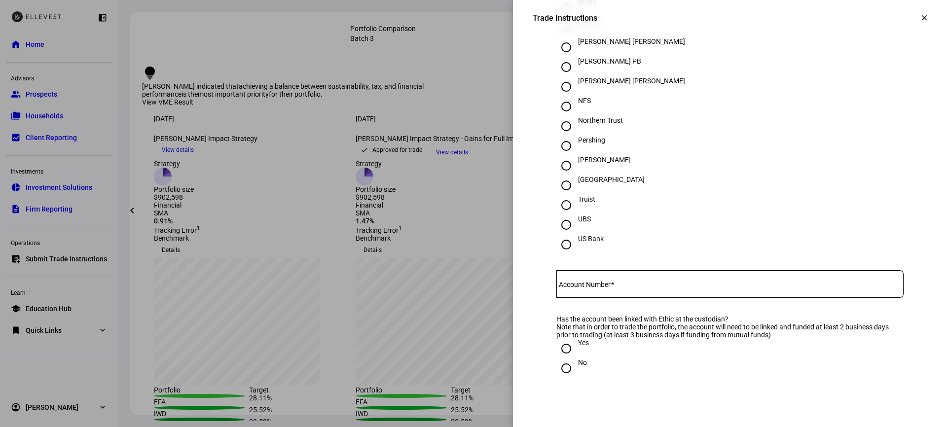
scroll to position [337, 0]
click at [578, 172] on div "[PERSON_NAME]" at bounding box center [604, 163] width 53 height 18
click at [575, 174] on input "[PERSON_NAME]" at bounding box center [567, 164] width 20 height 20
radio input "true"
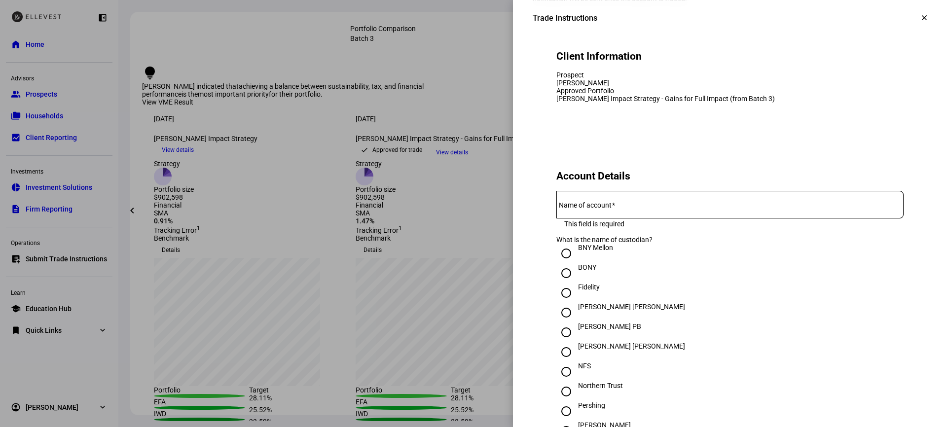
scroll to position [6, 0]
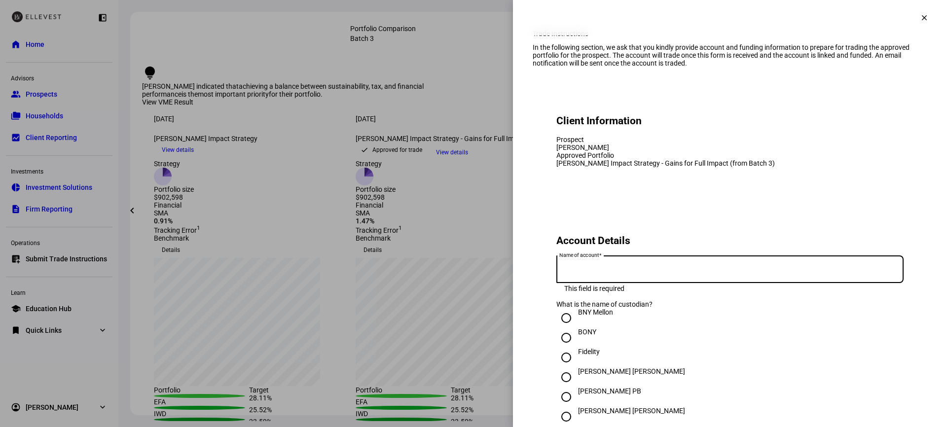
click at [606, 271] on input "Name of account" at bounding box center [730, 267] width 347 height 8
type input "[PERSON_NAME]"
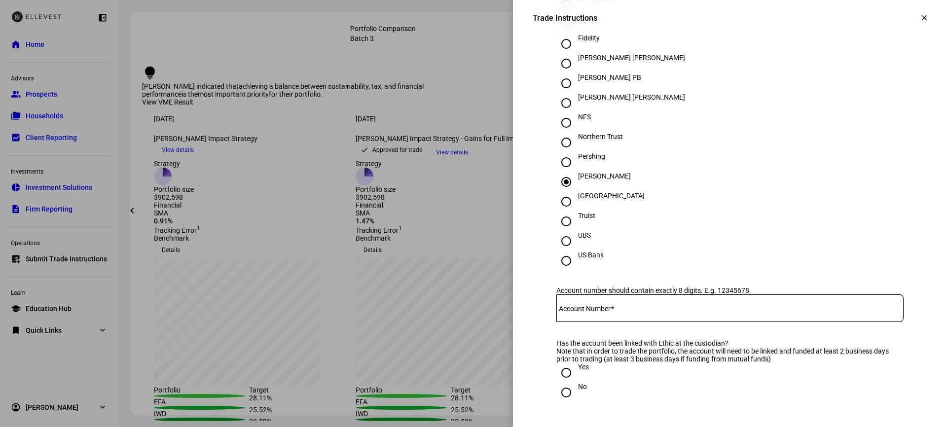
click at [603, 313] on mat-label "Account Number" at bounding box center [585, 309] width 52 height 8
click at [603, 310] on input "Account Number" at bounding box center [730, 306] width 347 height 8
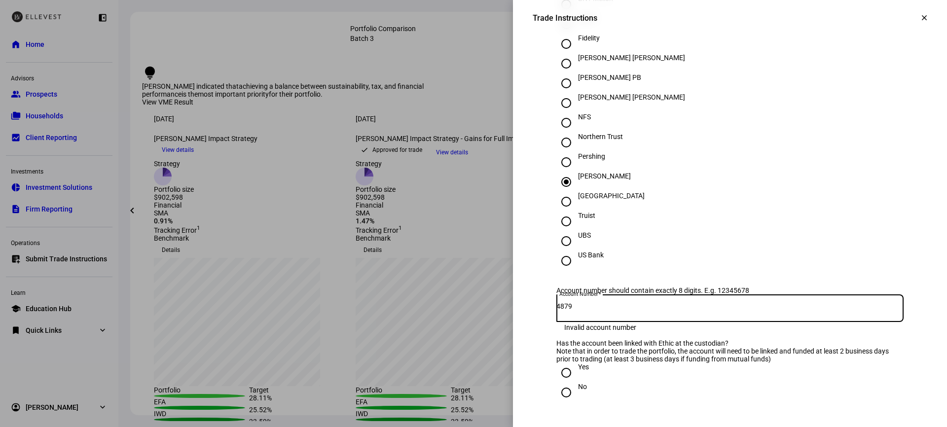
click at [559, 310] on input "4879" at bounding box center [730, 306] width 347 height 8
type input "29064879"
click at [663, 310] on input "29064879" at bounding box center [730, 306] width 347 height 8
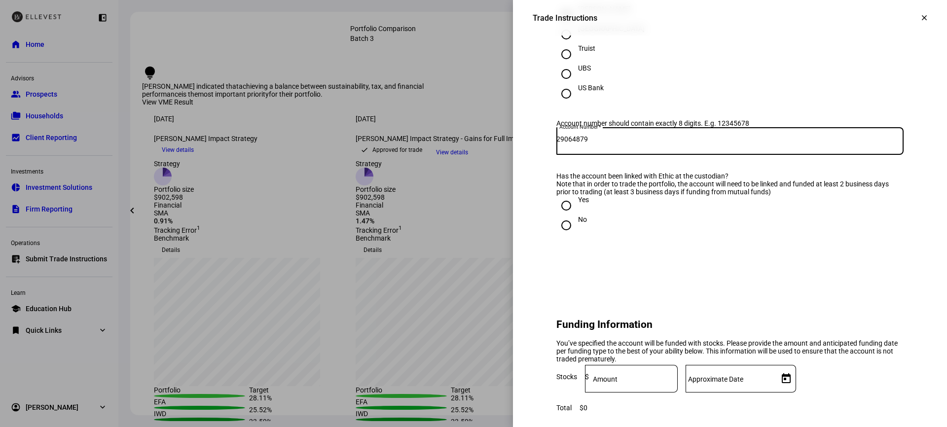
scroll to position [490, 0]
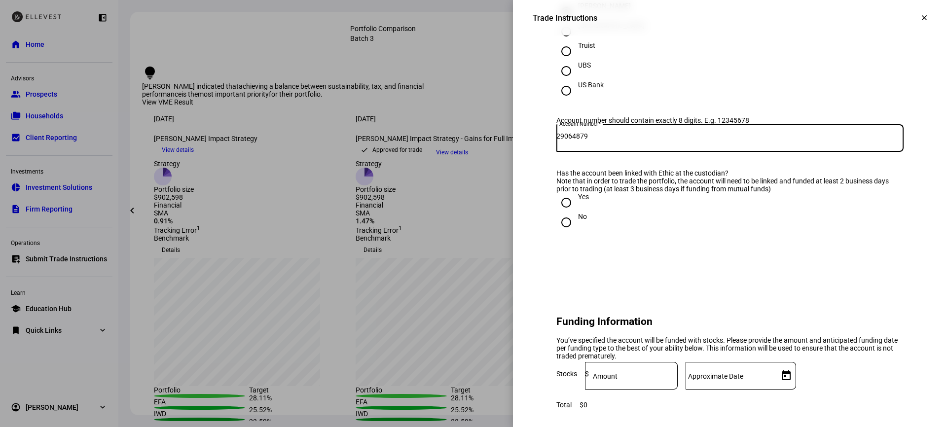
click at [561, 213] on input "Yes" at bounding box center [567, 203] width 20 height 20
radio input "true"
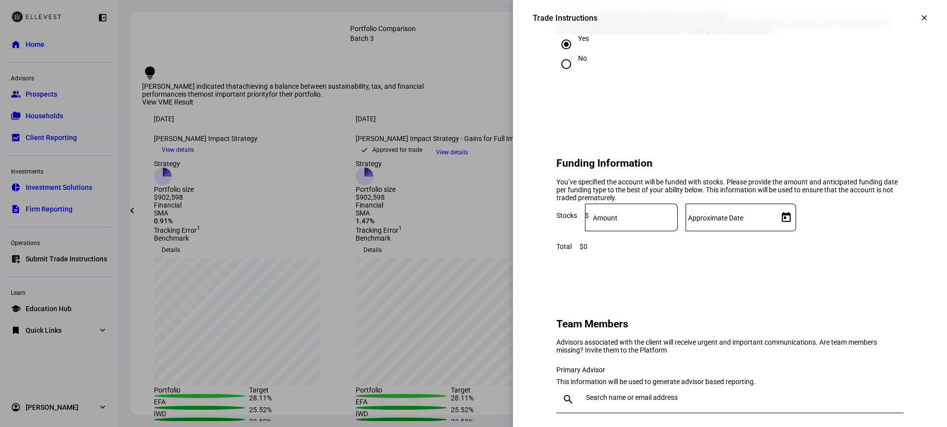
scroll to position [661, 0]
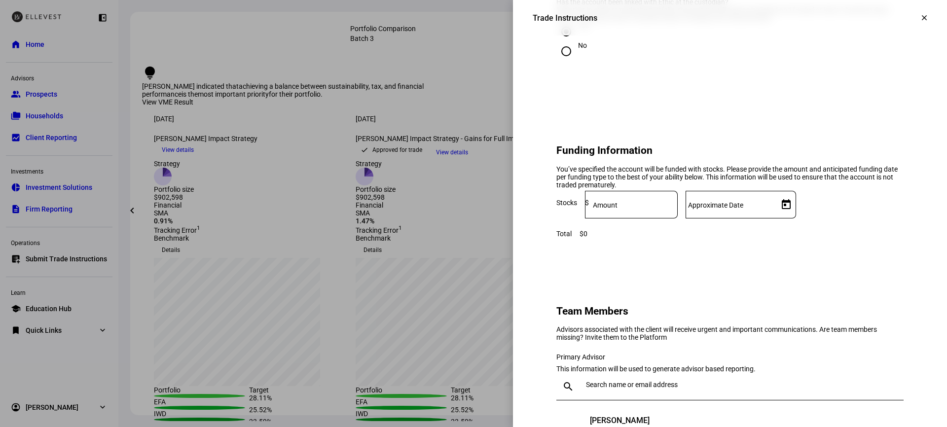
click at [618, 209] on mat-label "Amount" at bounding box center [605, 205] width 25 height 8
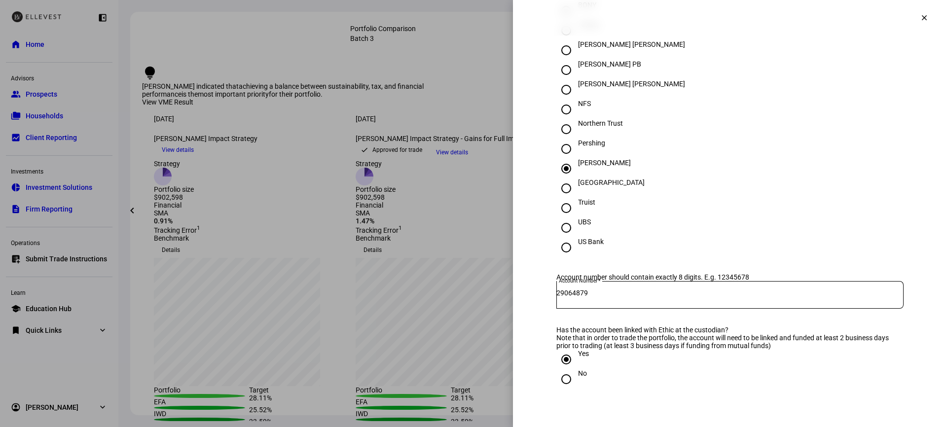
scroll to position [0, 0]
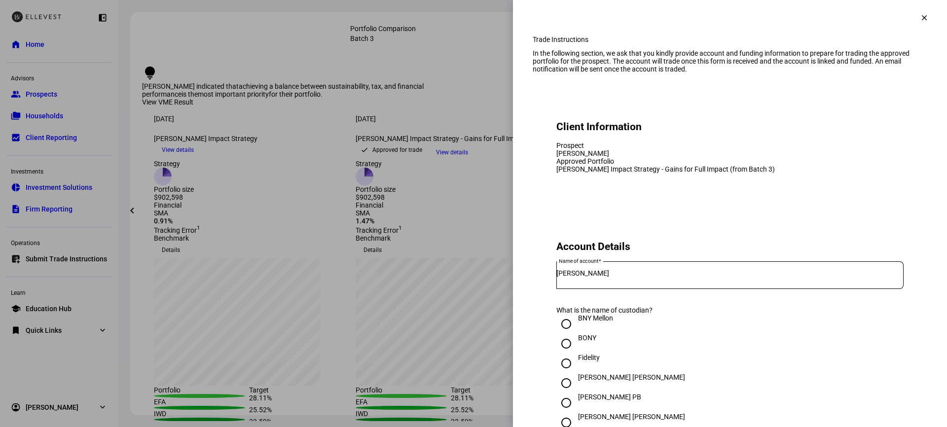
click at [643, 173] on div "[PERSON_NAME] Impact Strategy - Gains for Full Impact (from Batch 3)" at bounding box center [730, 169] width 347 height 8
copy div "[PERSON_NAME] Impact Strategy - Gains for Full Impact (from Batch 3)"
click at [852, 20] on mat-icon "clear" at bounding box center [924, 17] width 9 height 9
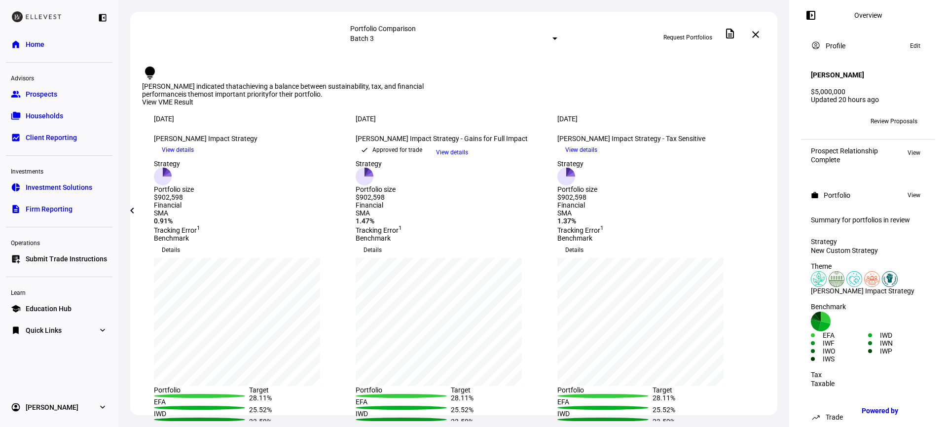
click at [68, 267] on link "list_alt_add Submit Trade Instructions" at bounding box center [59, 259] width 107 height 20
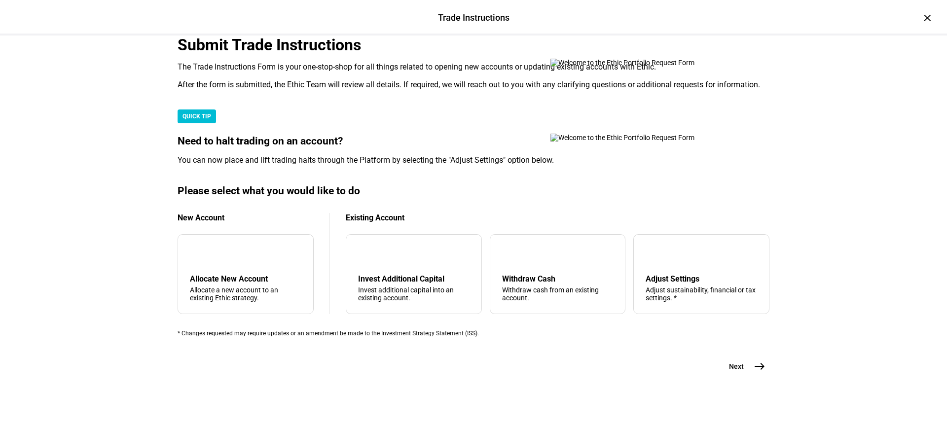
scroll to position [260, 0]
click at [646, 286] on div "Adjust sustainability, financial or tax settings. *" at bounding box center [702, 294] width 112 height 16
click at [736, 366] on span "Next" at bounding box center [736, 367] width 15 height 10
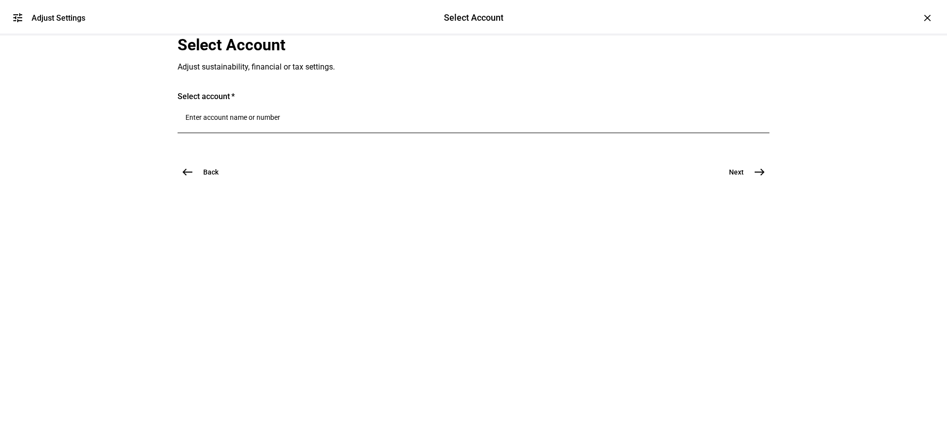
click at [260, 121] on input "Number" at bounding box center [474, 117] width 576 height 8
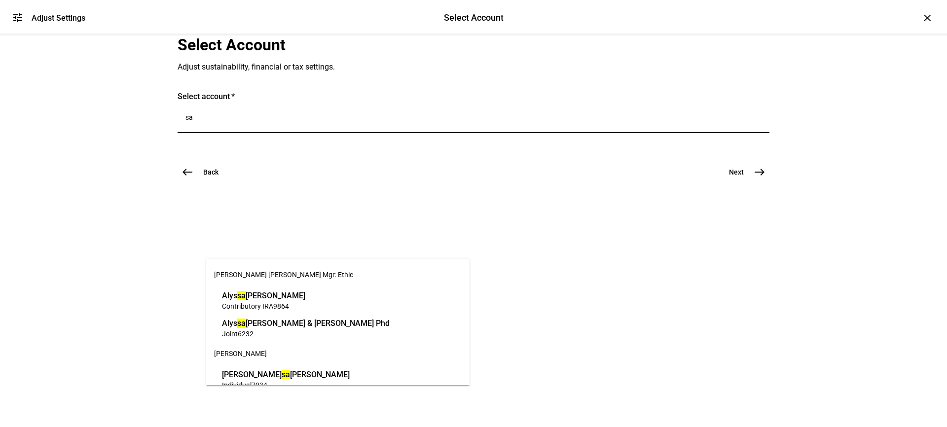
type input "s"
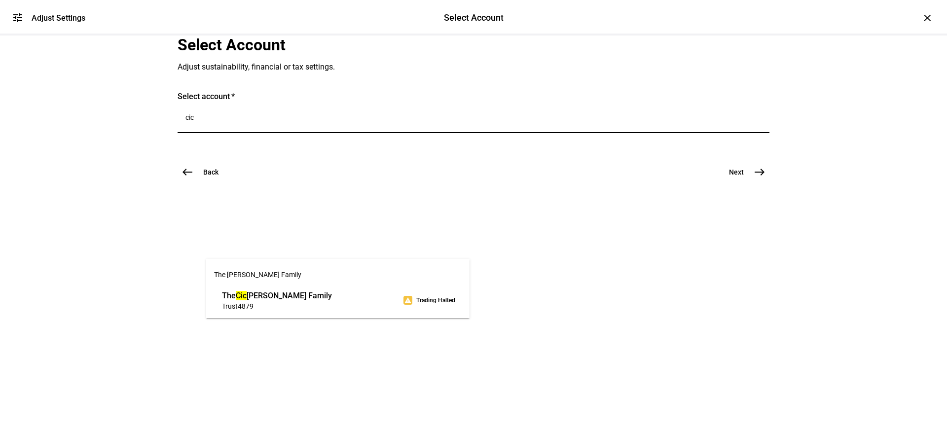
type input "cic"
click at [262, 308] on span "Trust 4879" at bounding box center [277, 305] width 110 height 9
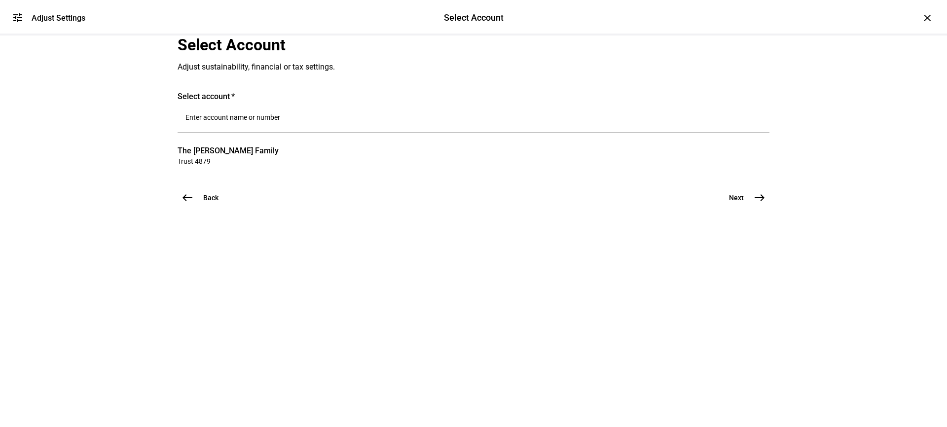
click at [734, 208] on button "Next east" at bounding box center [743, 198] width 52 height 20
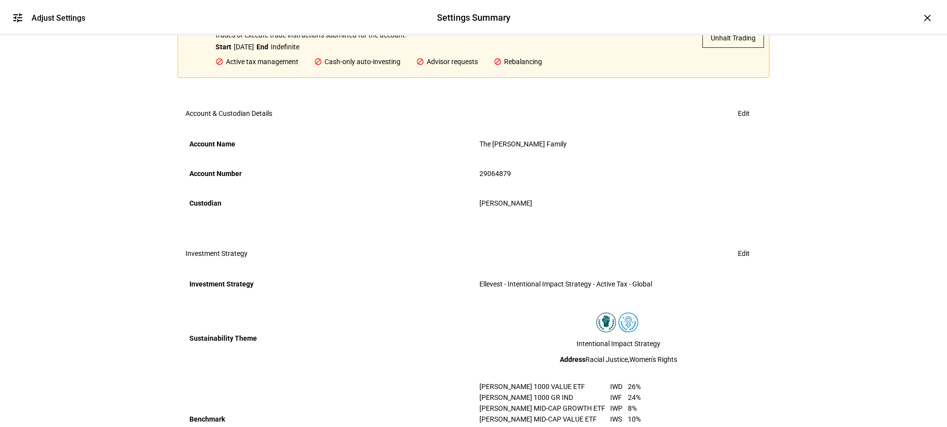
scroll to position [130, 0]
click at [725, 47] on span "Unhalt Trading" at bounding box center [733, 37] width 45 height 20
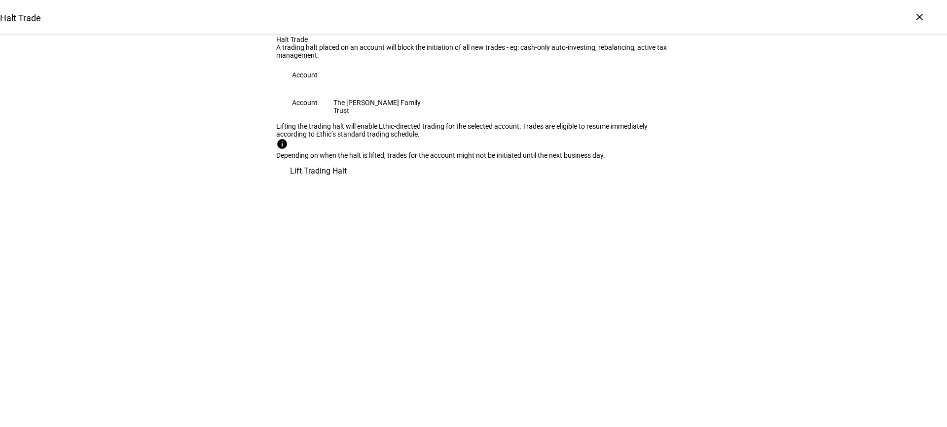
drag, startPoint x: 623, startPoint y: 328, endPoint x: 530, endPoint y: 137, distance: 212.3
click at [530, 137] on div "Halt Trade A trading halt placed on an account will block the initiation of all…" at bounding box center [473, 110] width 395 height 148
click at [852, 13] on div "×" at bounding box center [920, 17] width 16 height 16
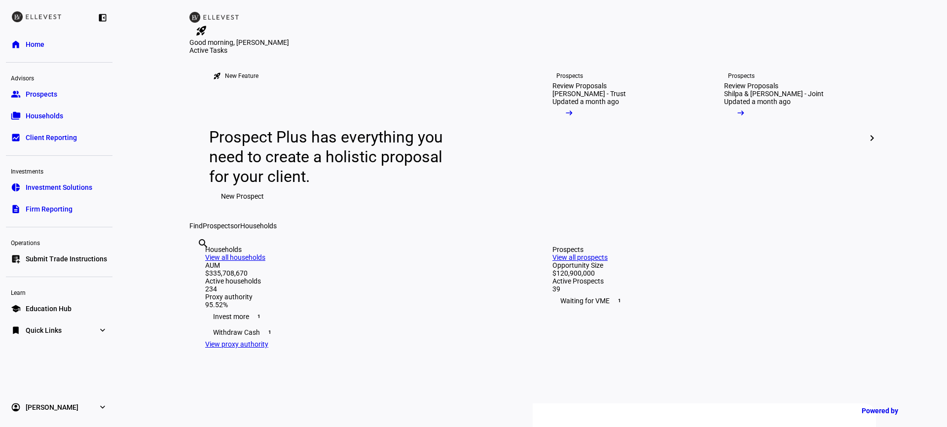
click at [86, 258] on span "Submit Trade Instructions" at bounding box center [66, 259] width 81 height 10
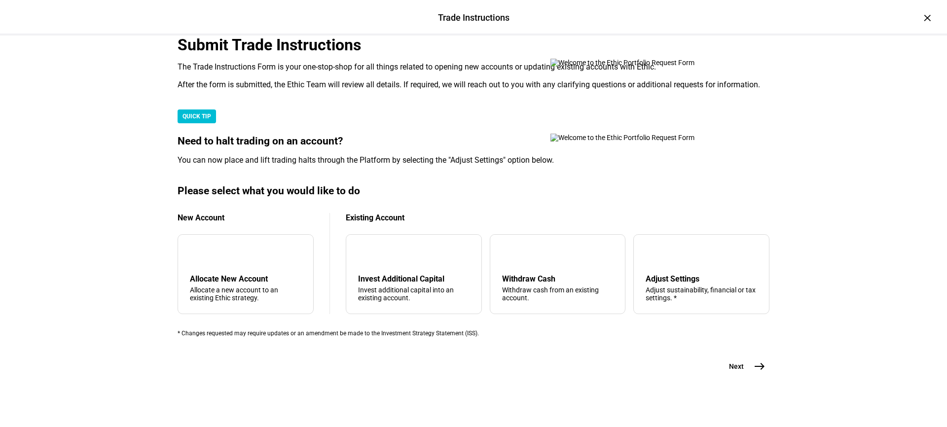
scroll to position [260, 0]
click at [669, 286] on div "Adjust sustainability, financial or tax settings. *" at bounding box center [702, 294] width 112 height 16
click at [739, 365] on span "Next" at bounding box center [736, 367] width 15 height 10
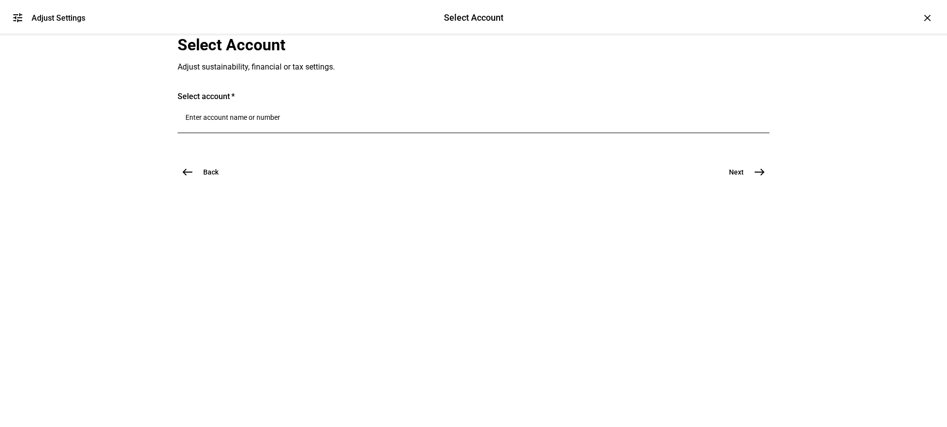
scroll to position [0, 0]
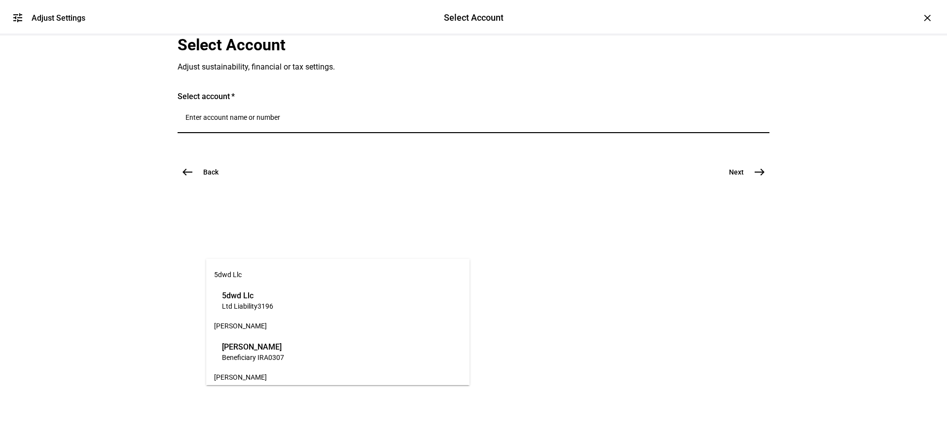
click at [317, 121] on input "Number" at bounding box center [474, 117] width 576 height 8
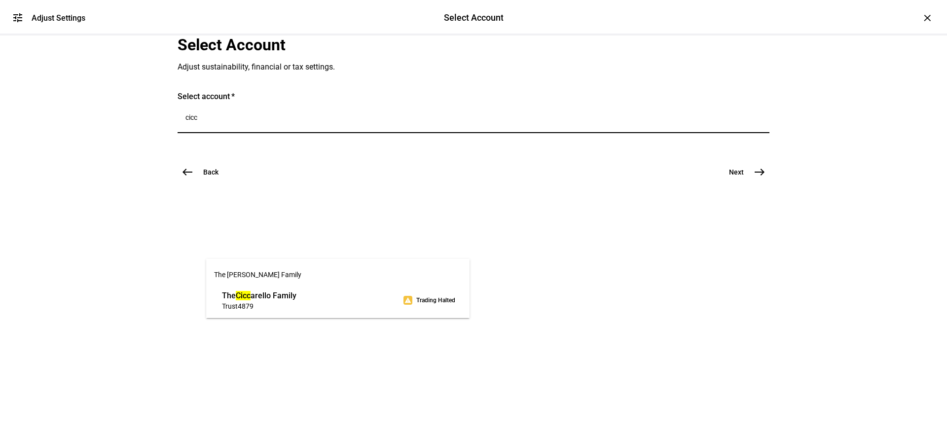
type input "cicc"
click at [297, 299] on span "The Cicc arello Family" at bounding box center [259, 295] width 74 height 11
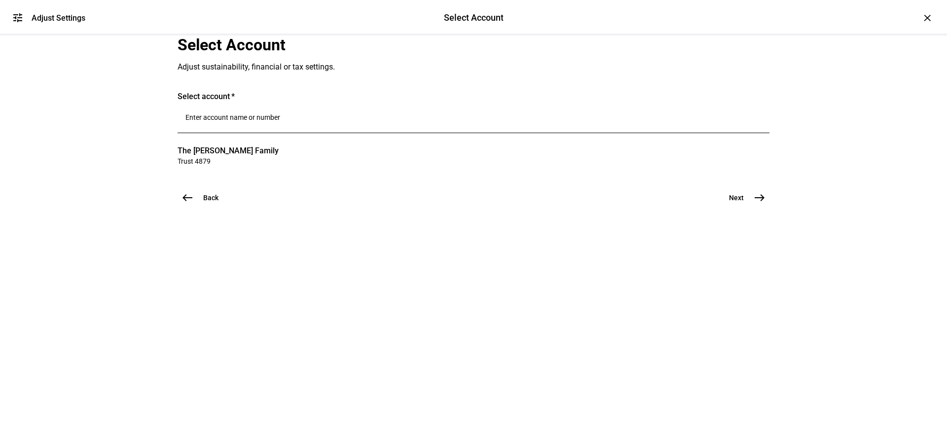
click at [739, 203] on span "Next" at bounding box center [736, 198] width 15 height 10
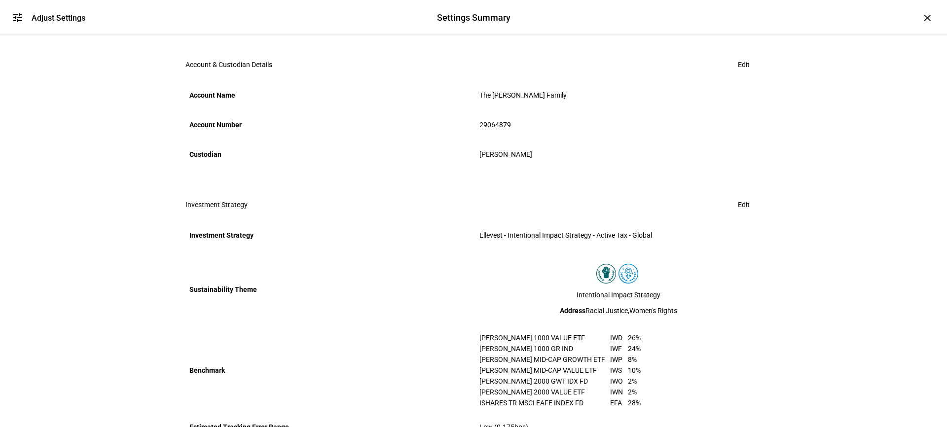
scroll to position [331, 0]
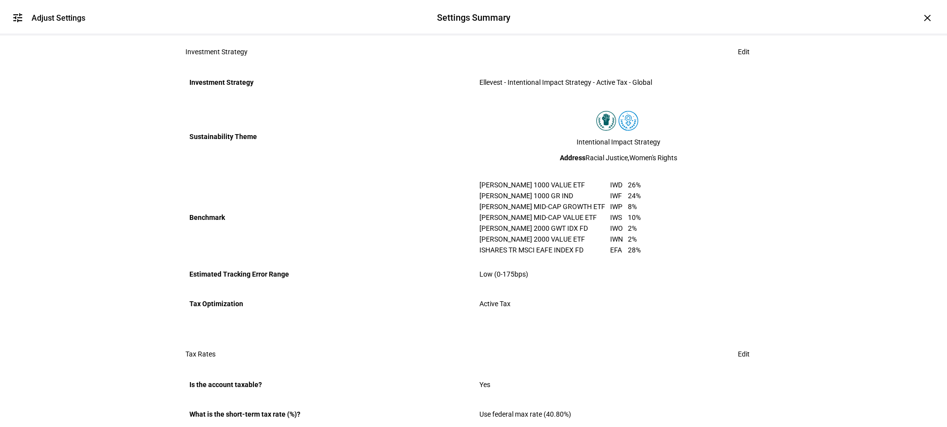
click at [727, 62] on span at bounding box center [744, 52] width 36 height 20
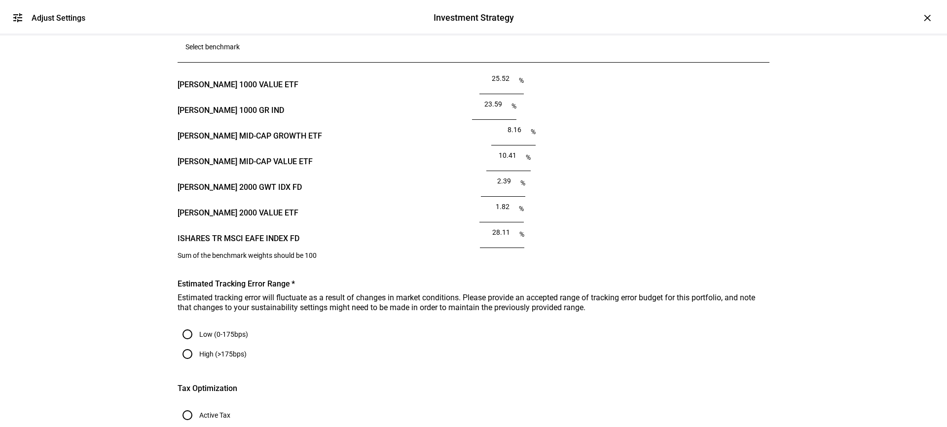
scroll to position [0, 0]
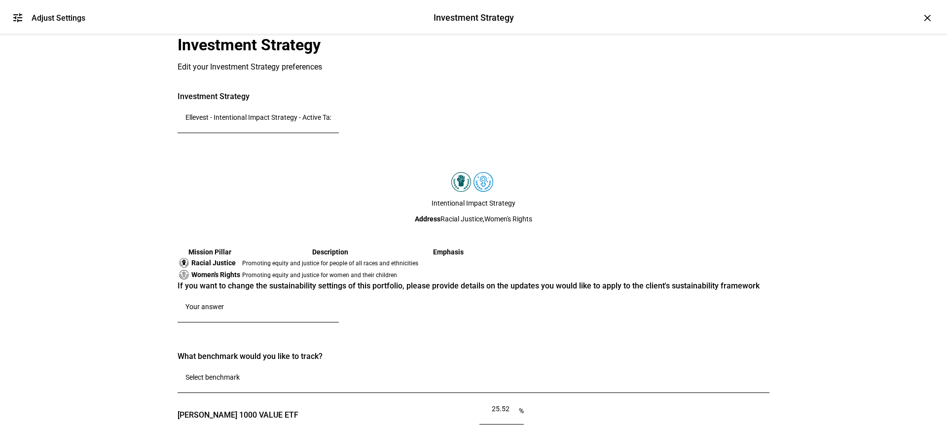
click at [289, 133] on div "Ellevest - Intentional Impact Strategy - Active Tax - Global" at bounding box center [259, 120] width 146 height 28
click at [288, 121] on input "Ellevest - Intentional Impact Strategy - Active Tax - Global" at bounding box center [259, 117] width 146 height 8
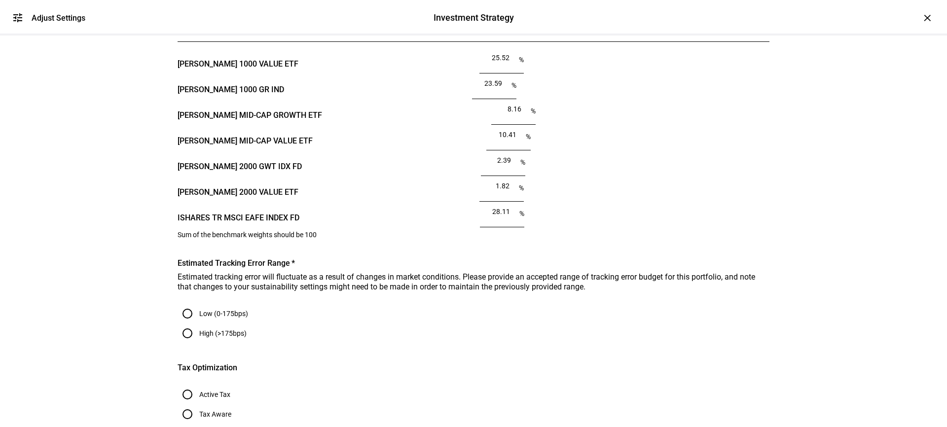
scroll to position [379, 0]
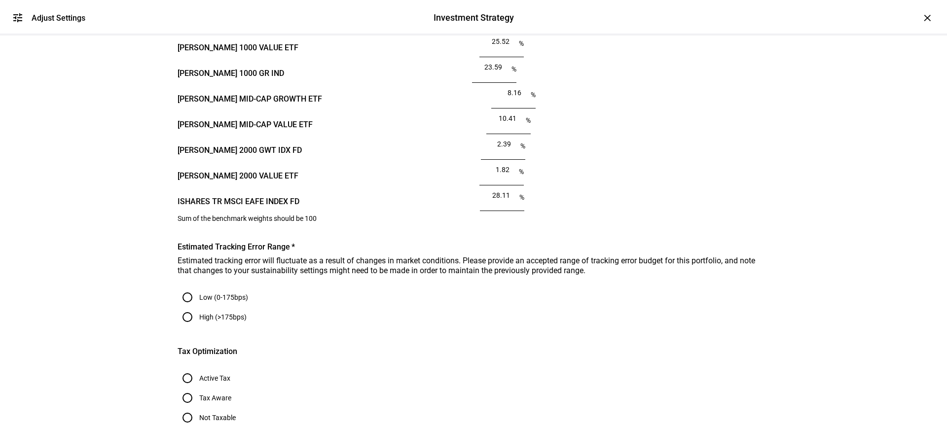
paste textarea "[PERSON_NAME] Impact Strategy - Gains for Full Impact (from Batch 3)"
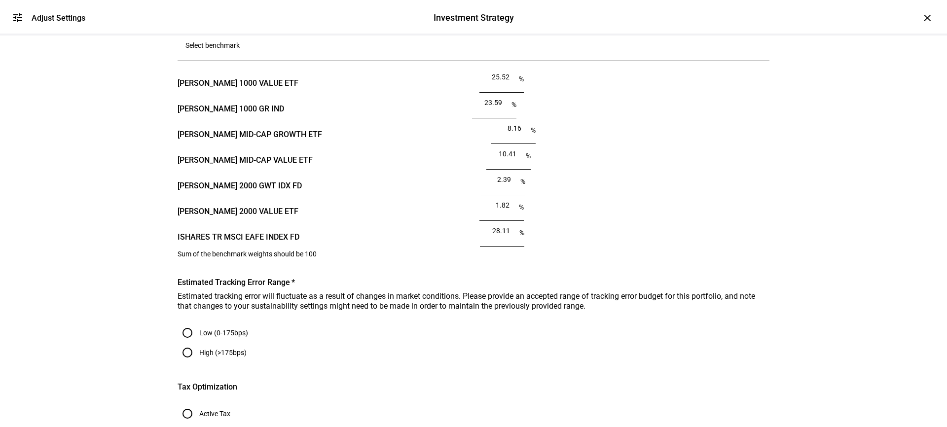
drag, startPoint x: 292, startPoint y: 231, endPoint x: 217, endPoint y: 225, distance: 74.7
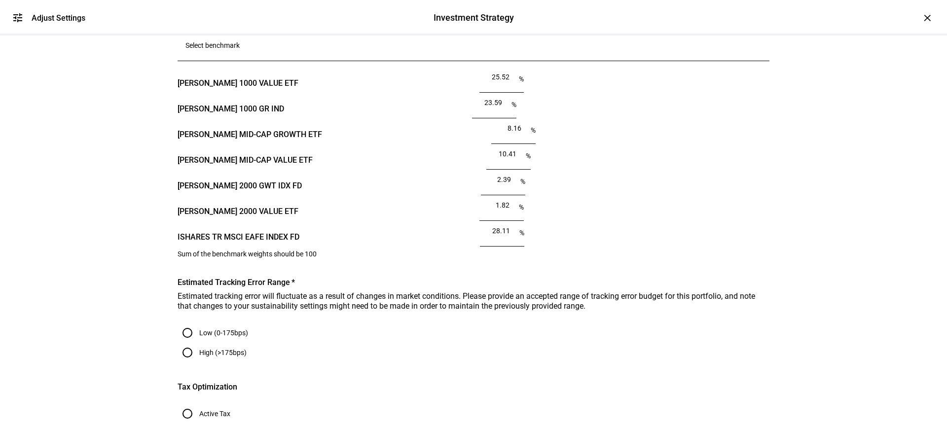
drag, startPoint x: 276, startPoint y: 232, endPoint x: 205, endPoint y: 167, distance: 96.7
type textarea "Please transition this strategy to her new custom strategy. I approved "[PERSON…"
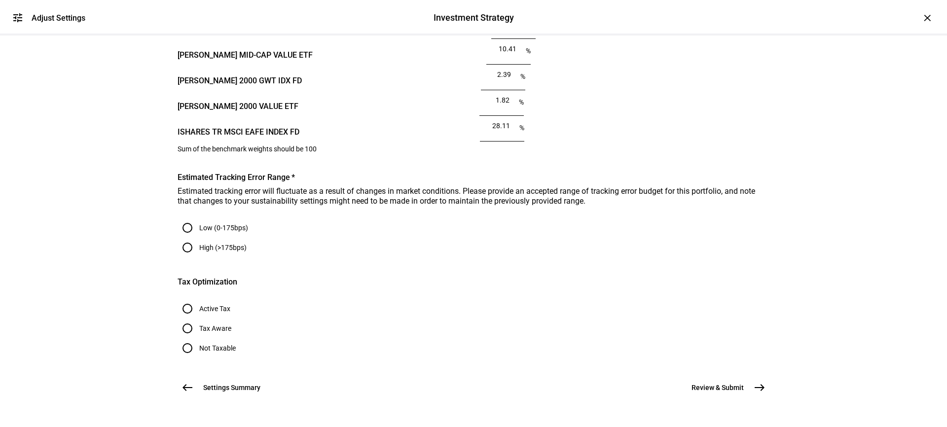
scroll to position [671, 0]
click at [488, 130] on input "28.1" at bounding box center [503, 126] width 30 height 8
type input "28.11"
click at [488, 130] on input "28.11" at bounding box center [503, 126] width 30 height 8
click at [428, 153] on mat-card "What benchmark would you like to track? [PERSON_NAME] 1000 VALUE ETF 25.52 % cl…" at bounding box center [474, 34] width 592 height 238
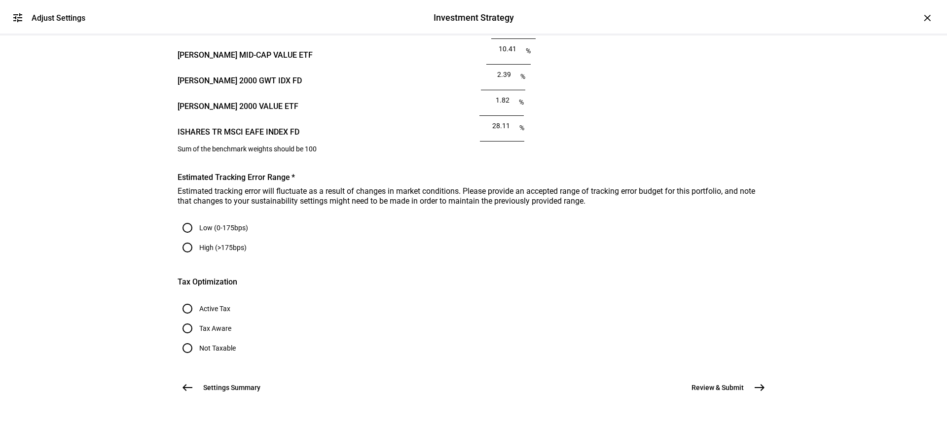
scroll to position [1002, 0]
click at [733, 383] on span "Review & Submit" at bounding box center [718, 388] width 52 height 10
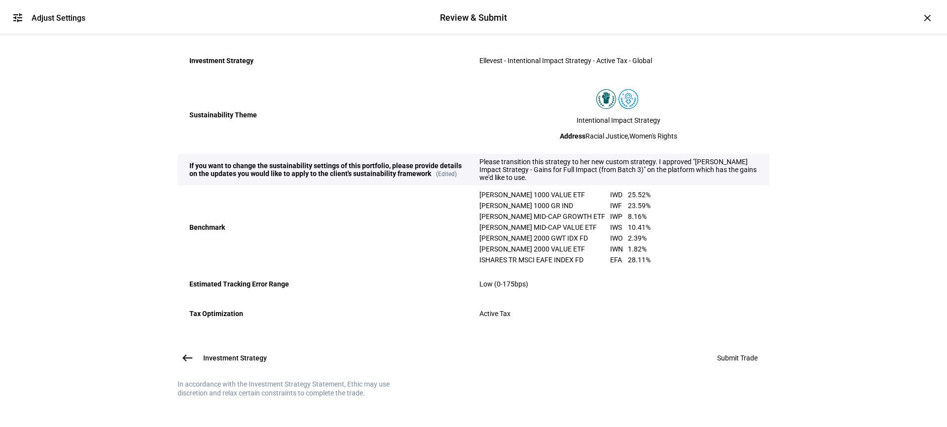
scroll to position [407, 0]
click at [740, 354] on span "Submit Trade" at bounding box center [737, 358] width 40 height 8
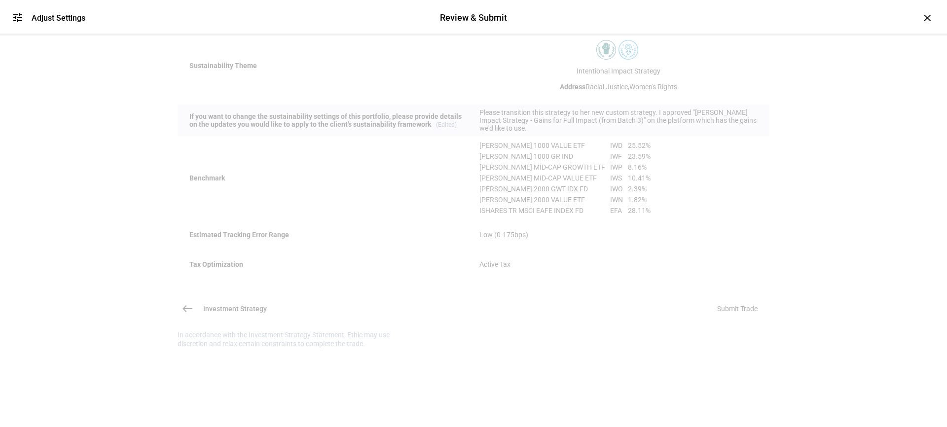
scroll to position [0, 0]
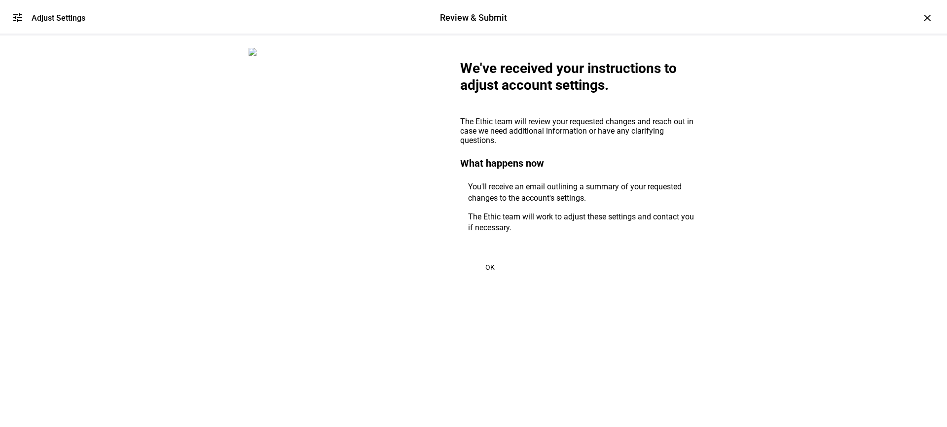
click at [485, 271] on span "OK" at bounding box center [489, 267] width 9 height 8
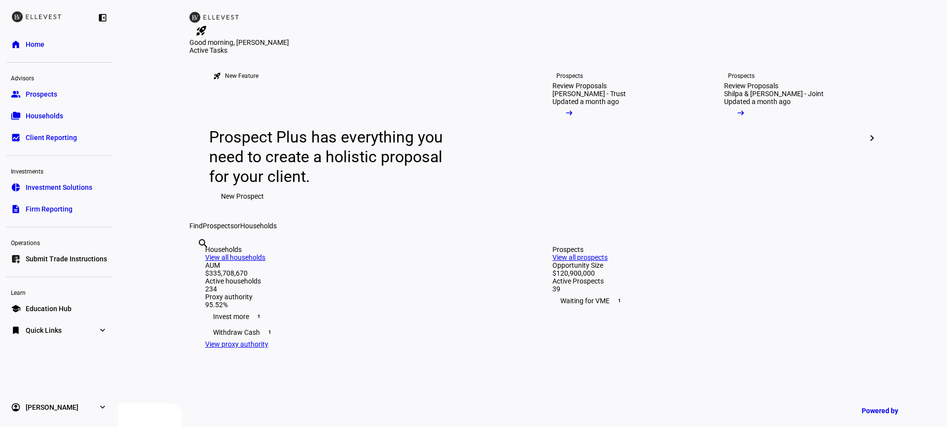
click at [91, 263] on span "Submit Trade Instructions" at bounding box center [66, 259] width 81 height 10
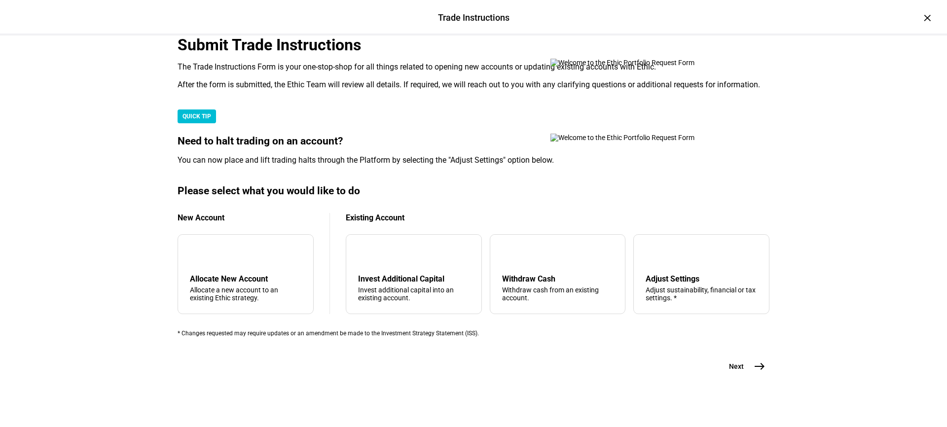
scroll to position [260, 0]
click at [673, 274] on div "Adjust Settings" at bounding box center [702, 278] width 112 height 9
click at [736, 376] on button "Next east" at bounding box center [743, 367] width 52 height 20
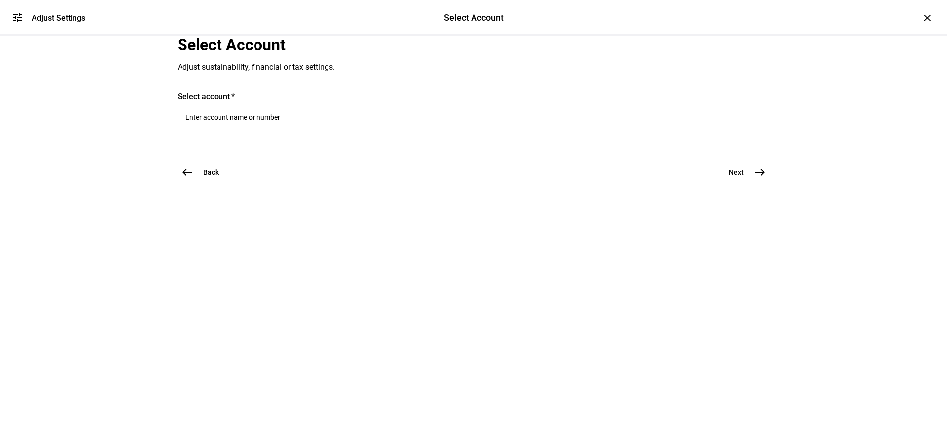
scroll to position [0, 0]
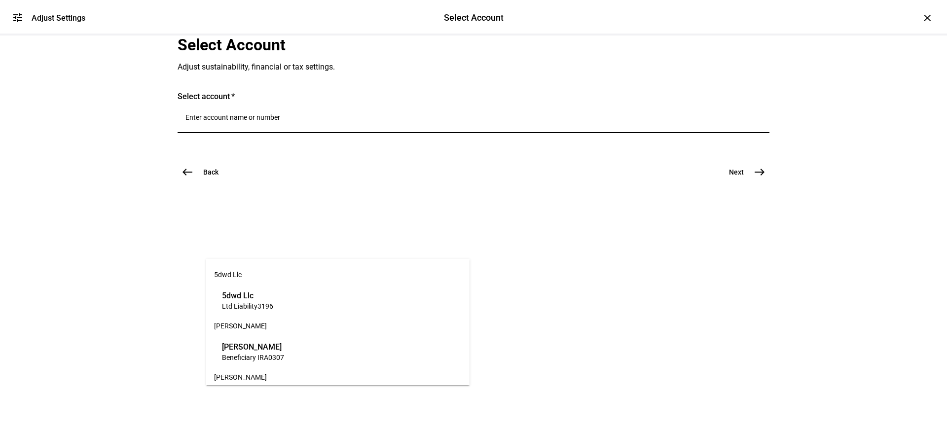
click at [314, 121] on input "Number" at bounding box center [474, 117] width 576 height 8
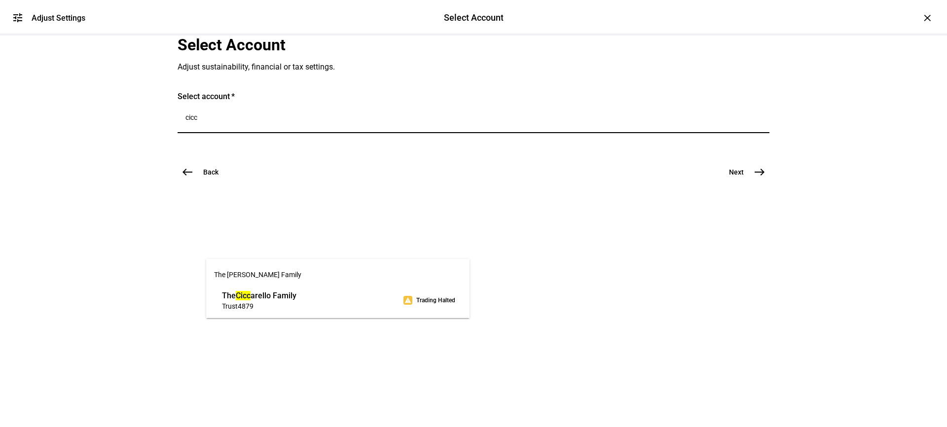
type input "cicc"
click at [297, 307] on span "Trust 4879" at bounding box center [259, 305] width 74 height 9
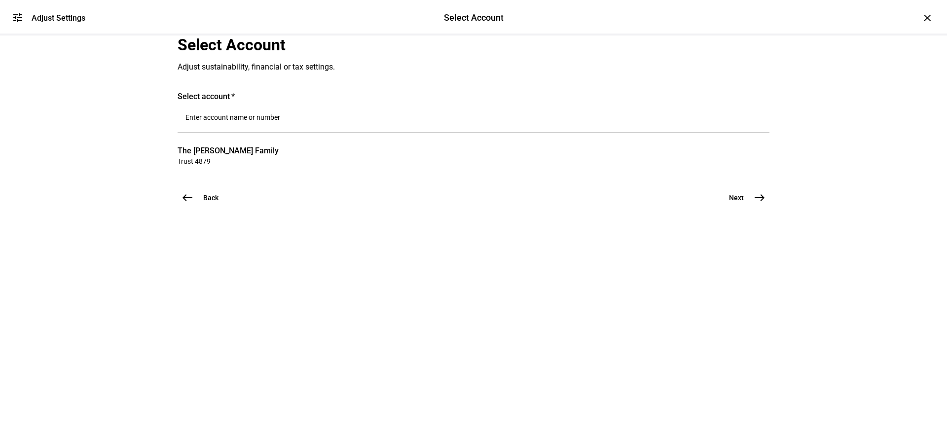
click at [730, 203] on span "Next" at bounding box center [736, 198] width 15 height 10
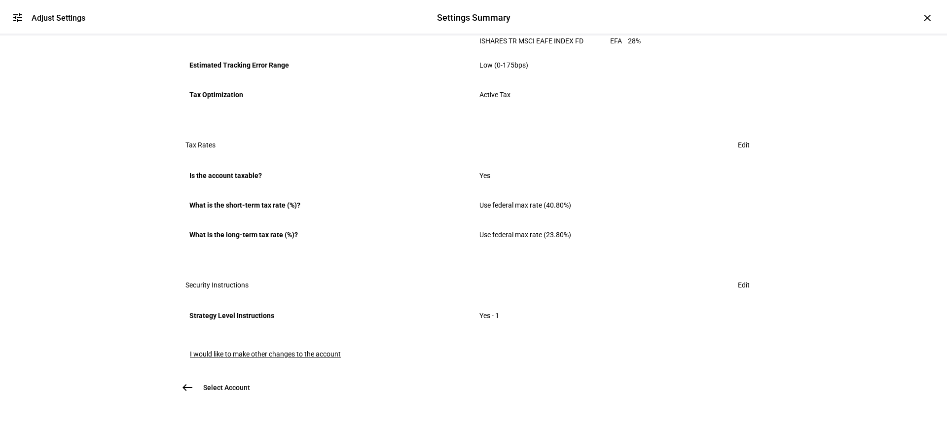
scroll to position [698, 0]
